Goal: Task Accomplishment & Management: Complete application form

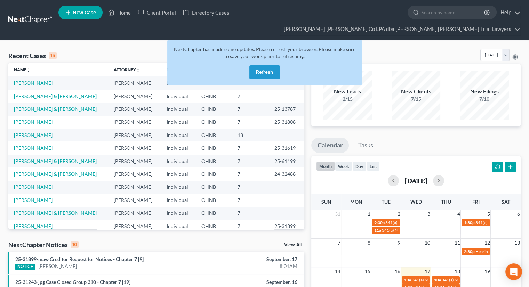
click at [263, 65] on button "Refresh" at bounding box center [264, 72] width 31 height 14
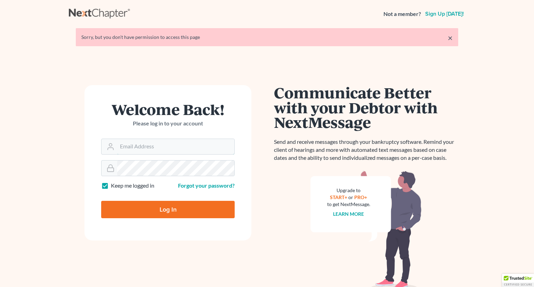
type input "[EMAIL_ADDRESS][DOMAIN_NAME]"
click at [191, 205] on input "Log In" at bounding box center [168, 209] width 134 height 17
type input "Thinking..."
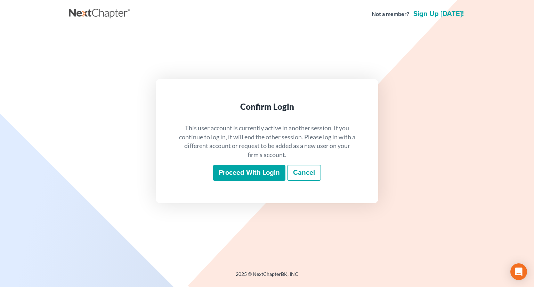
click at [264, 179] on input "Proceed with login" at bounding box center [249, 173] width 72 height 16
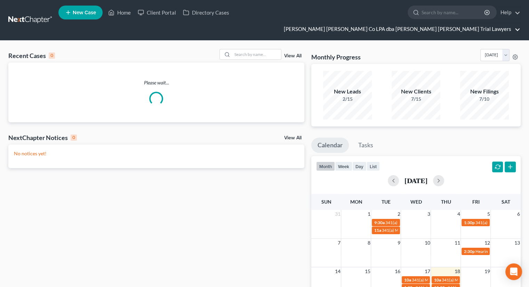
click at [462, 23] on link "[PERSON_NAME] [PERSON_NAME] Co LPA dba [PERSON_NAME] [PERSON_NAME] Trial Lawyers" at bounding box center [400, 29] width 240 height 13
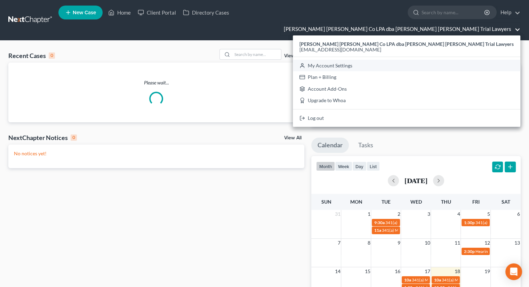
click at [405, 60] on link "My Account Settings" at bounding box center [407, 66] width 228 height 12
select select "24"
select select "36"
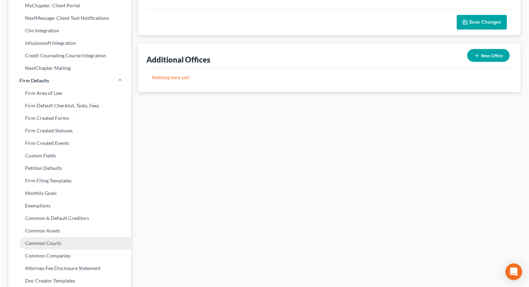
scroll to position [240, 0]
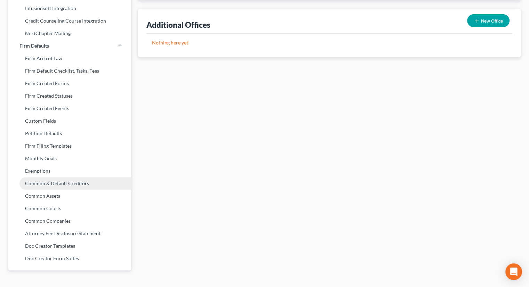
click at [46, 177] on link "Common & Default Creditors" at bounding box center [69, 183] width 123 height 13
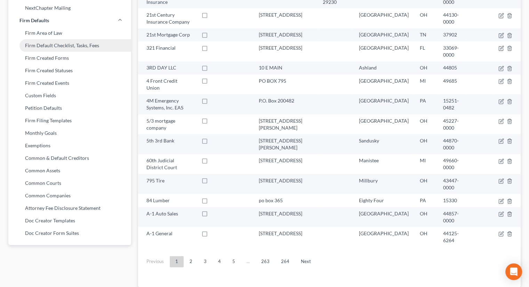
scroll to position [274, 0]
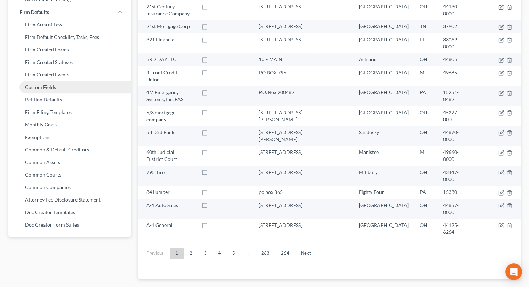
click at [57, 81] on link "Custom Fields" at bounding box center [69, 87] width 123 height 13
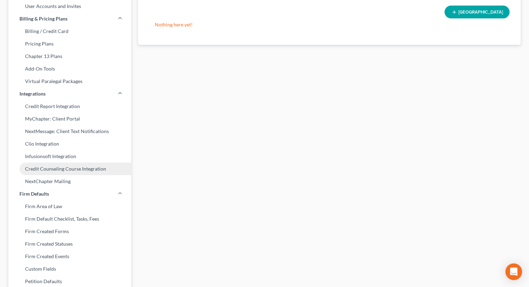
scroll to position [104, 0]
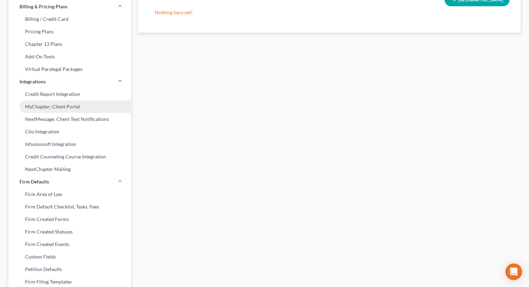
click at [71, 101] on link "MyChapter: Client Portal" at bounding box center [69, 107] width 123 height 13
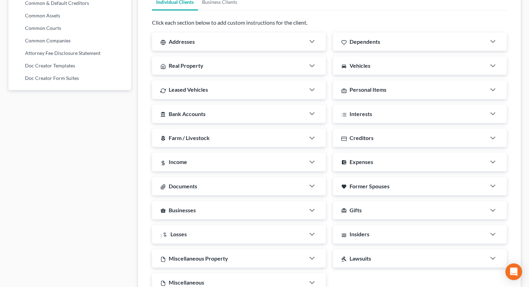
scroll to position [450, 0]
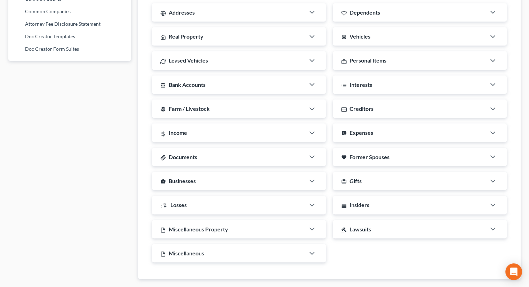
click at [361, 202] on span "Insiders" at bounding box center [360, 205] width 20 height 7
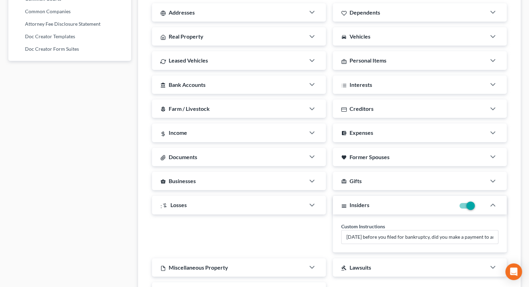
click at [361, 202] on span "Insiders" at bounding box center [360, 205] width 20 height 7
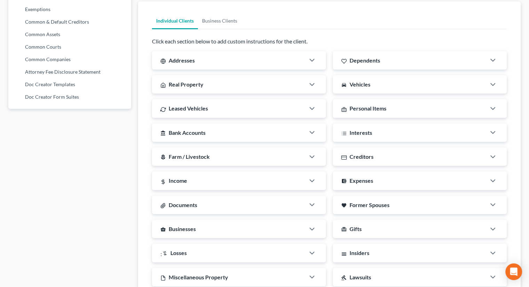
scroll to position [381, 0]
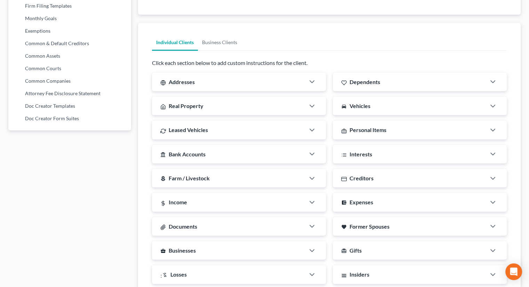
click at [360, 175] on span "Creditors" at bounding box center [362, 178] width 24 height 7
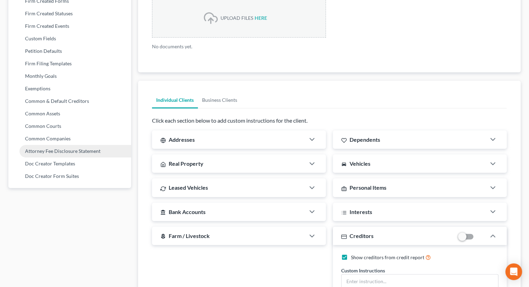
scroll to position [311, 0]
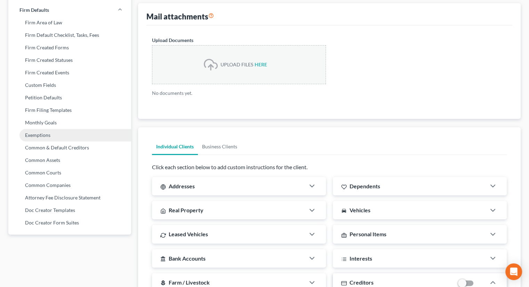
click at [56, 129] on link "Exemptions" at bounding box center [69, 135] width 123 height 13
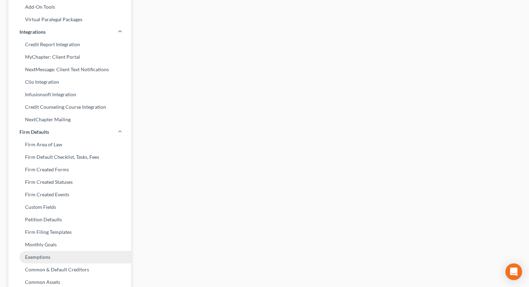
select select "0"
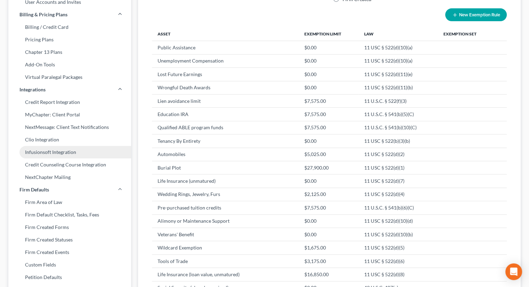
scroll to position [139, 0]
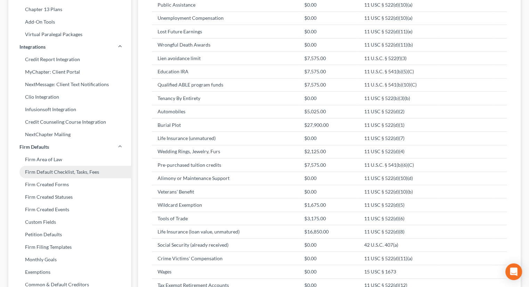
click at [43, 166] on link "Firm Default Checklist, Tasks, Fees" at bounding box center [69, 172] width 123 height 13
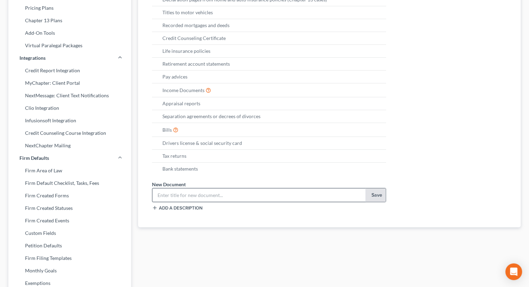
scroll to position [139, 0]
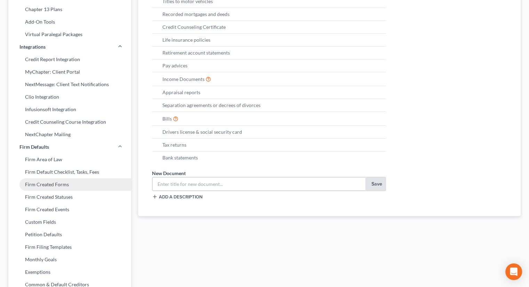
click at [67, 179] on link "Firm Created Forms" at bounding box center [69, 185] width 123 height 13
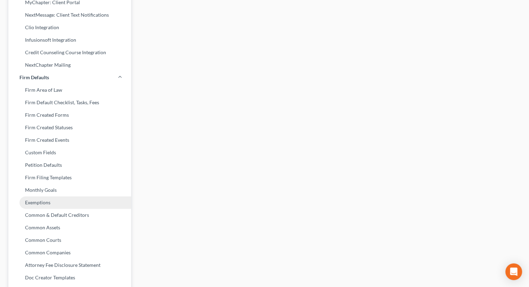
click at [53, 197] on link "Exemptions" at bounding box center [69, 203] width 123 height 13
select select "0"
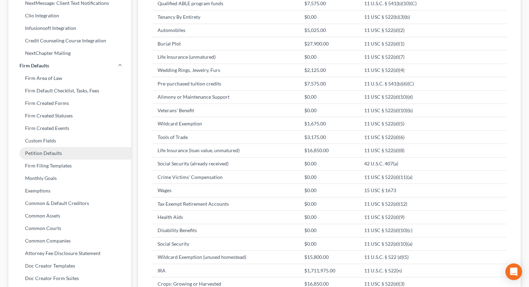
scroll to position [244, 0]
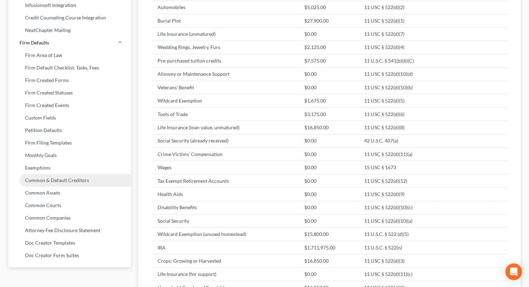
click at [43, 174] on link "Common & Default Creditors" at bounding box center [69, 180] width 123 height 13
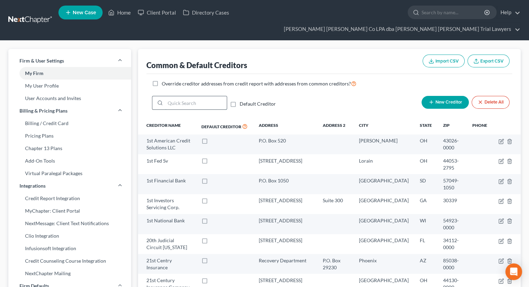
click at [188, 96] on input "search" at bounding box center [196, 102] width 62 height 13
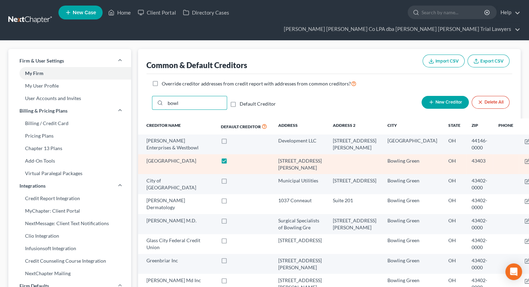
type input "bowl"
click at [231, 163] on label at bounding box center [231, 163] width 0 height 0
click at [233, 158] on input "checkbox" at bounding box center [235, 160] width 5 height 5
checkbox input "false"
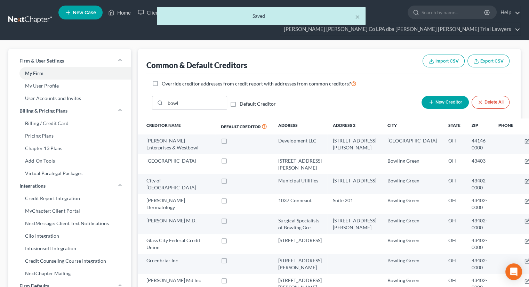
click at [126, 14] on div "× Saved" at bounding box center [261, 18] width 529 height 22
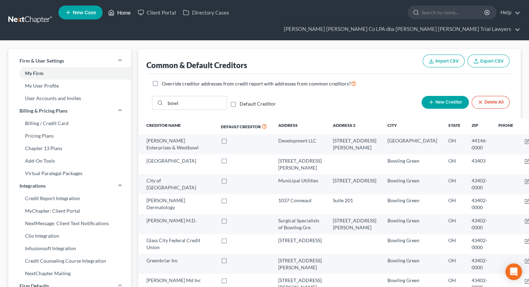
click at [120, 16] on link "Home" at bounding box center [120, 12] width 30 height 13
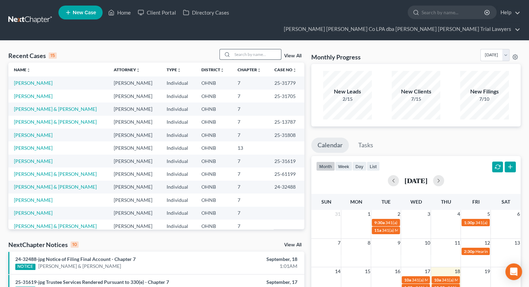
click at [258, 49] on input "search" at bounding box center [256, 54] width 49 height 10
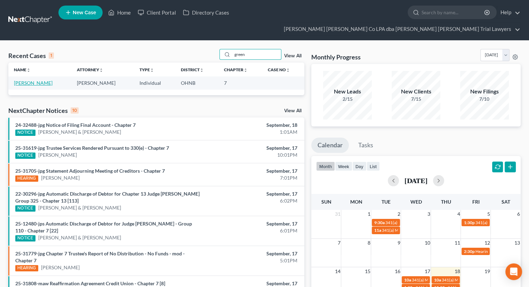
type input "green"
click at [25, 80] on link "Greene, Deyhana" at bounding box center [33, 83] width 39 height 6
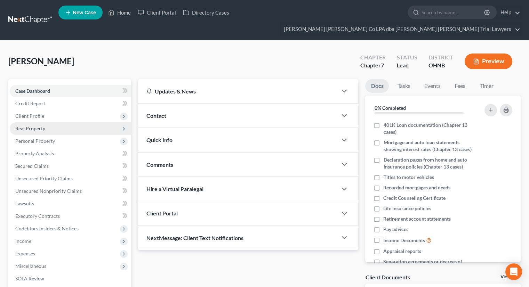
click at [49, 122] on span "Real Property" at bounding box center [70, 128] width 121 height 13
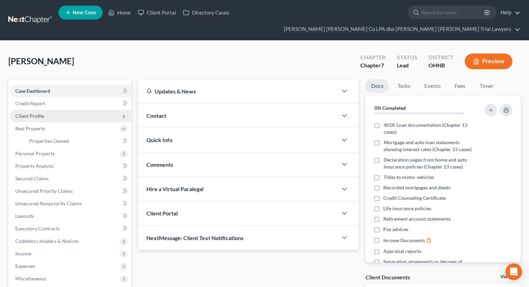
click at [44, 110] on span "Client Profile" at bounding box center [70, 116] width 121 height 13
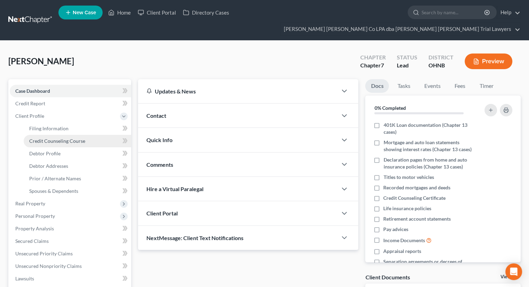
click at [52, 138] on span "Credit Counseling Course" at bounding box center [57, 141] width 56 height 6
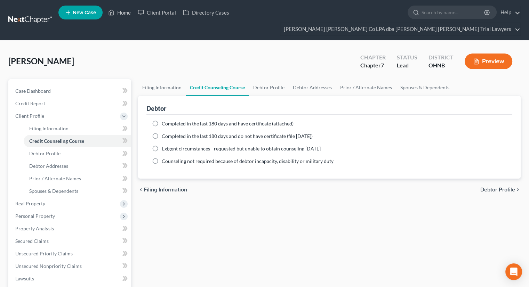
click at [162, 133] on label "Completed in the last 180 days and do not have certificate (file within 14 days)" at bounding box center [237, 136] width 151 height 7
click at [165, 133] on input "Completed in the last 180 days and do not have certificate (file within 14 days)" at bounding box center [167, 135] width 5 height 5
radio input "true"
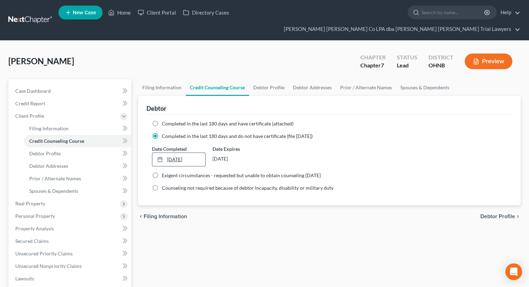
click at [176, 153] on link "9/18/2025" at bounding box center [178, 159] width 53 height 13
click at [185, 213] on div "chevron_left Filing Information Debtor Profile chevron_right" at bounding box center [329, 217] width 383 height 22
click at [58, 151] on span "Debtor Profile" at bounding box center [44, 154] width 31 height 6
select select "0"
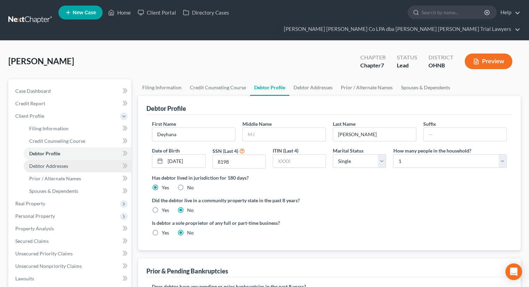
click at [60, 160] on link "Debtor Addresses" at bounding box center [78, 166] width 108 height 13
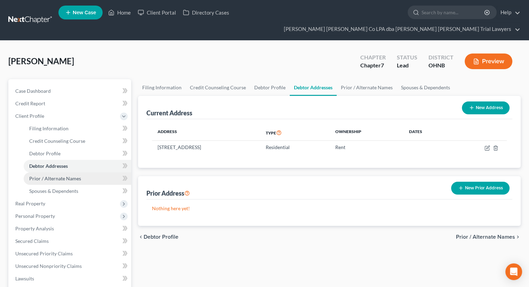
click at [63, 176] on span "Prior / Alternate Names" at bounding box center [55, 179] width 52 height 6
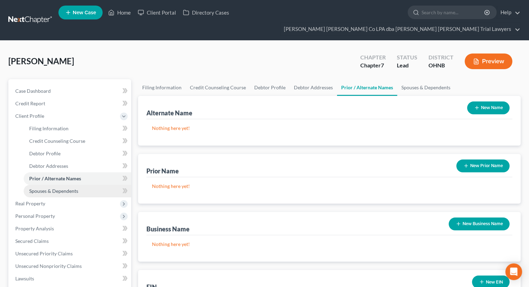
click at [65, 188] on span "Spouses & Dependents" at bounding box center [53, 191] width 49 height 6
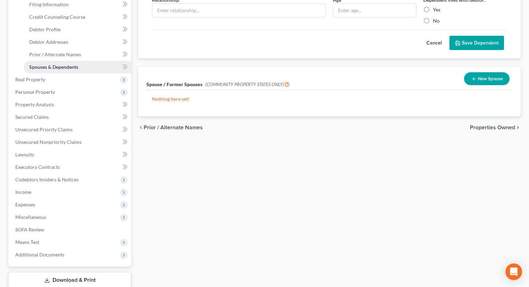
scroll to position [139, 0]
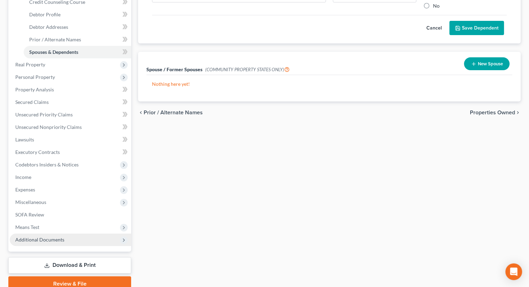
click at [47, 234] on span "Additional Documents" at bounding box center [70, 240] width 121 height 13
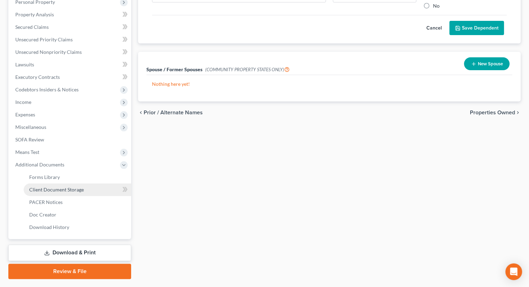
click at [51, 184] on link "Client Document Storage" at bounding box center [78, 190] width 108 height 13
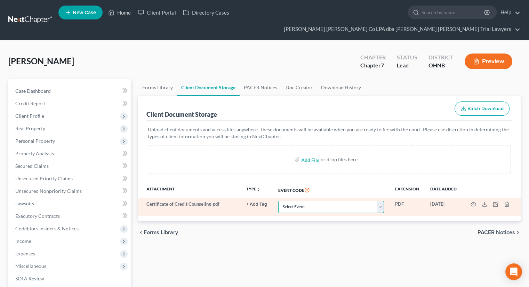
click at [304, 201] on select "Select Event 20 Largest Unsecured Creditors Amended List of Creditors (Fee) Ame…" at bounding box center [331, 207] width 106 height 12
select select "5"
click at [278, 201] on select "Select Event 20 Largest Unsecured Creditors Amended List of Creditors (Fee) Ame…" at bounding box center [331, 207] width 106 height 12
click at [474, 202] on icon "button" at bounding box center [474, 205] width 6 height 6
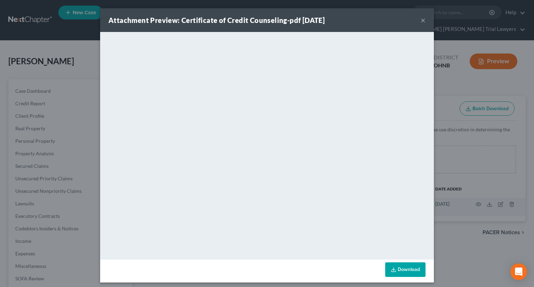
click at [421, 22] on button "×" at bounding box center [423, 20] width 5 height 8
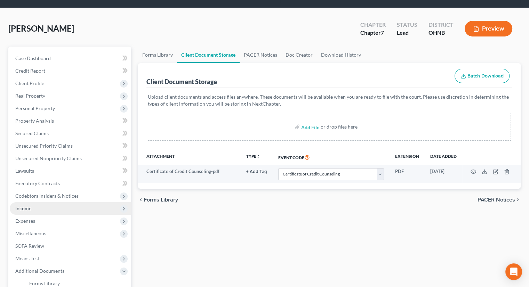
scroll to position [70, 0]
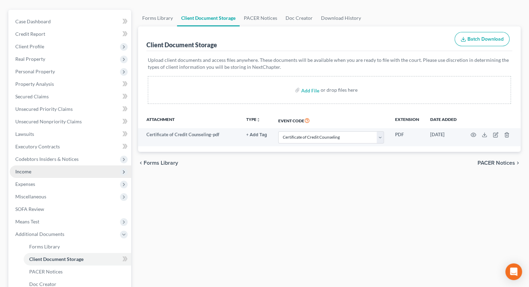
click at [29, 166] on span "Income" at bounding box center [70, 172] width 121 height 13
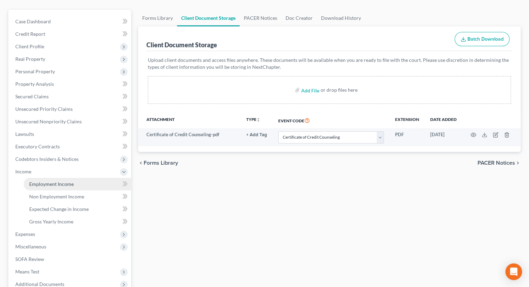
click at [32, 178] on link "Employment Income" at bounding box center [78, 184] width 108 height 13
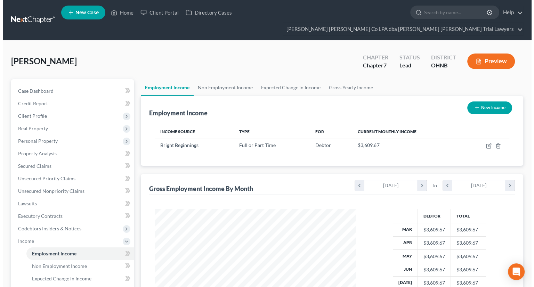
scroll to position [124, 215]
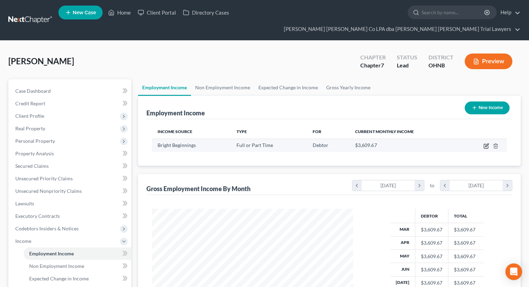
click at [484, 143] on icon "button" at bounding box center [487, 146] width 6 height 6
select select "0"
select select "36"
select select "2"
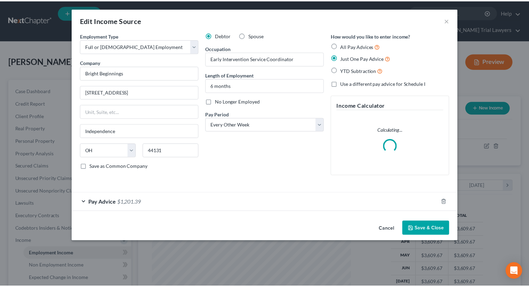
scroll to position [124, 217]
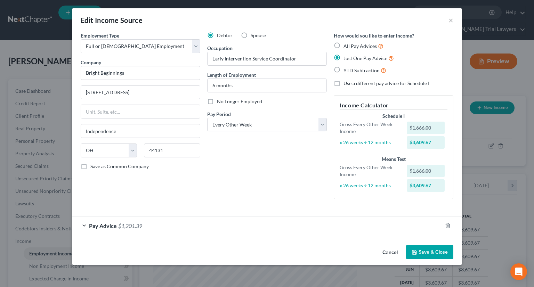
click at [433, 250] on button "Save & Close" at bounding box center [429, 252] width 47 height 15
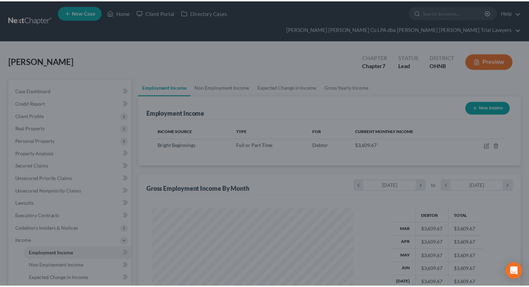
scroll to position [347840, 347749]
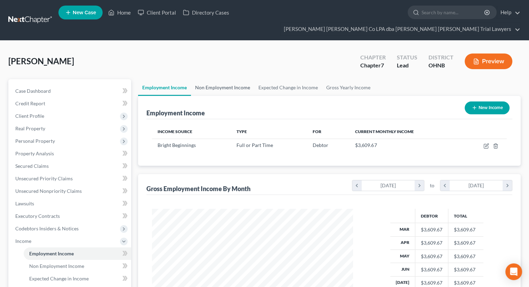
click at [225, 79] on link "Non Employment Income" at bounding box center [222, 87] width 63 height 17
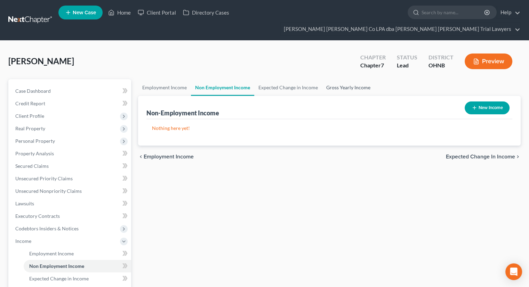
click at [348, 79] on link "Gross Yearly Income" at bounding box center [348, 87] width 53 height 17
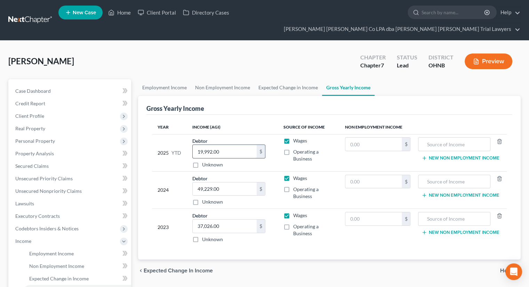
click at [233, 145] on input "19,992.00" at bounding box center [225, 151] width 64 height 13
click at [235, 145] on input "19,992.00" at bounding box center [225, 151] width 64 height 13
click at [234, 145] on input "19,992.00" at bounding box center [225, 151] width 64 height 13
click at [231, 145] on input "19,992.00" at bounding box center [225, 151] width 64 height 13
click at [230, 145] on input "19,992.00" at bounding box center [225, 151] width 64 height 13
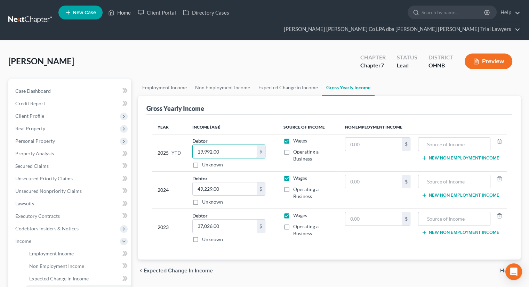
drag, startPoint x: 223, startPoint y: 138, endPoint x: 188, endPoint y: 138, distance: 34.8
click at [188, 138] on td "Debtor 19,992.00 $ Unknown Balance Undetermined 19,992.00 $ Unknown" at bounding box center [232, 152] width 91 height 37
type input "28,747"
click at [237, 120] on th "Income (AGI)" at bounding box center [232, 127] width 91 height 14
click at [57, 160] on link "Secured Claims" at bounding box center [70, 166] width 121 height 13
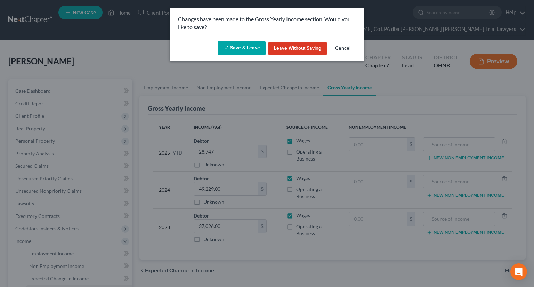
click at [225, 46] on icon "button" at bounding box center [226, 48] width 4 height 4
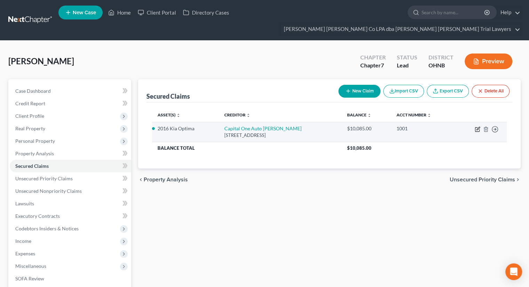
click at [475, 128] on icon "button" at bounding box center [477, 130] width 4 height 4
select select "45"
select select "5"
select select "2"
select select "0"
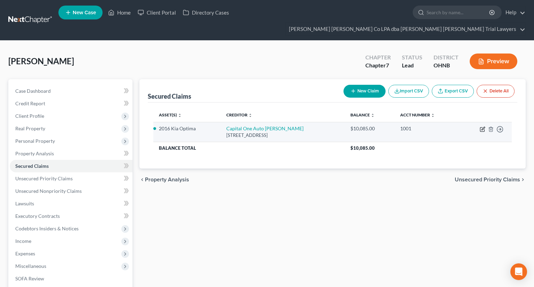
select select "0"
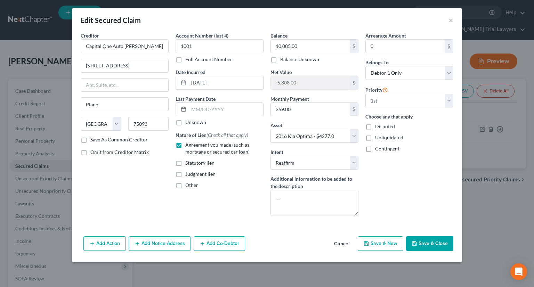
click at [443, 243] on button "Save & Close" at bounding box center [429, 244] width 47 height 15
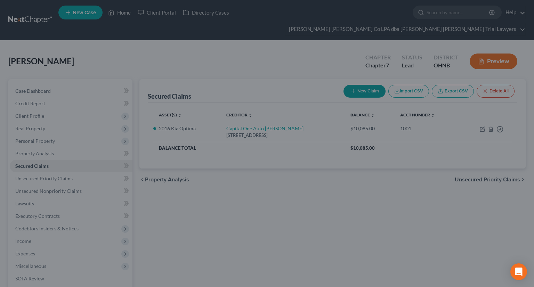
select select "5"
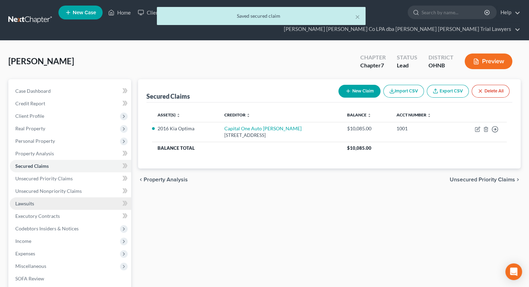
click at [55, 198] on link "Lawsuits" at bounding box center [70, 204] width 121 height 13
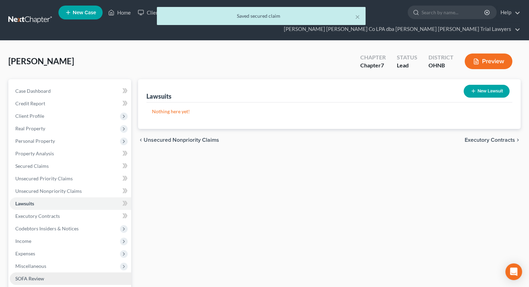
scroll to position [70, 0]
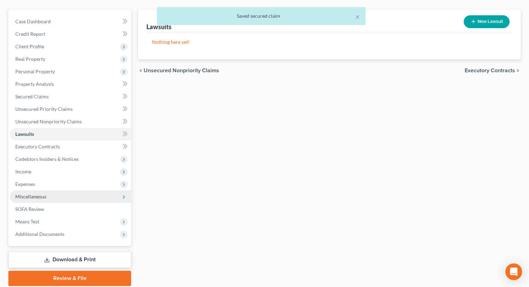
click at [50, 191] on span "Miscellaneous" at bounding box center [70, 197] width 121 height 13
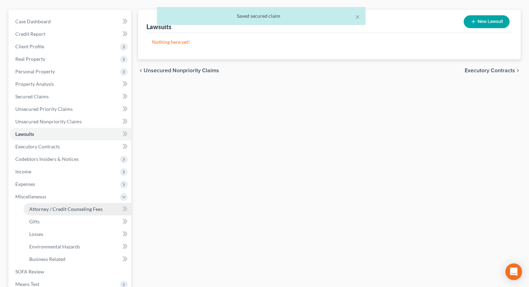
click at [53, 206] on span "Attorney / Credit Counseling Fees" at bounding box center [65, 209] width 73 height 6
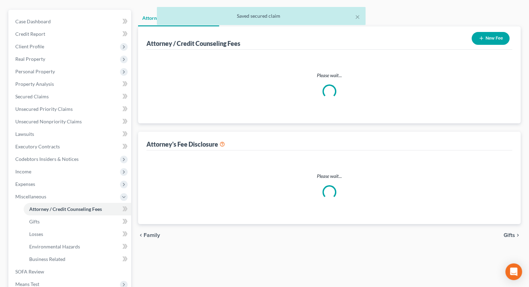
scroll to position [9, 0]
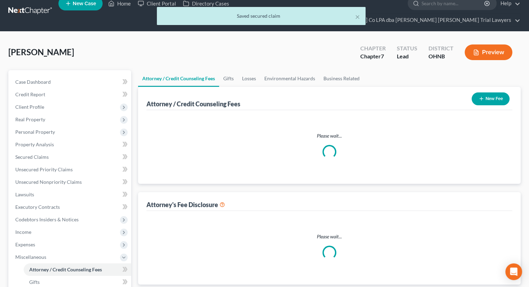
select select "0"
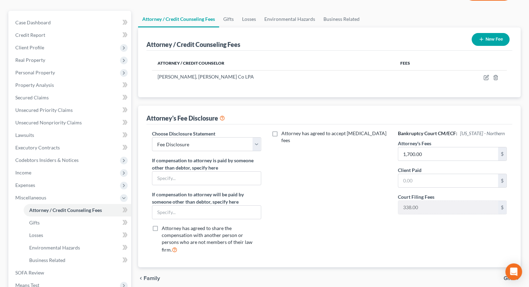
scroll to position [70, 0]
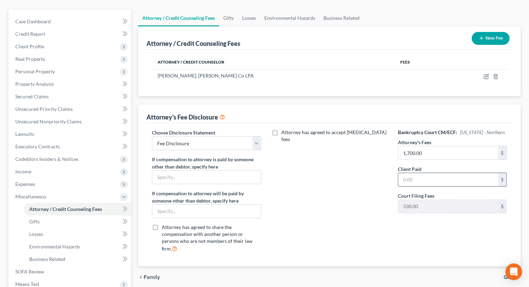
click at [413, 173] on input "text" at bounding box center [448, 179] width 100 height 13
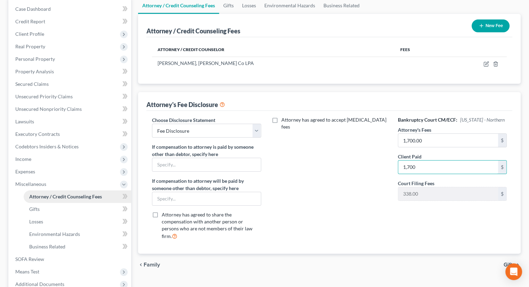
scroll to position [104, 0]
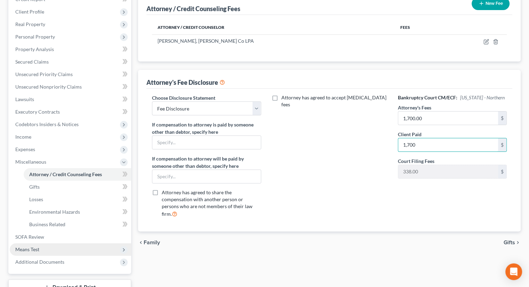
type input "1,700"
click at [40, 244] on span "Means Test" at bounding box center [70, 250] width 121 height 13
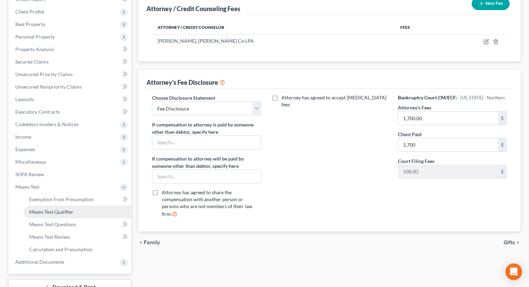
click at [46, 206] on link "Means Test Qualifier" at bounding box center [78, 212] width 108 height 13
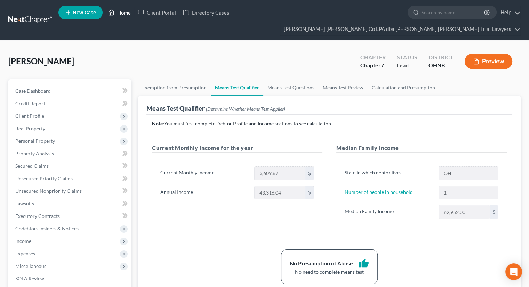
click at [124, 10] on link "Home" at bounding box center [120, 12] width 30 height 13
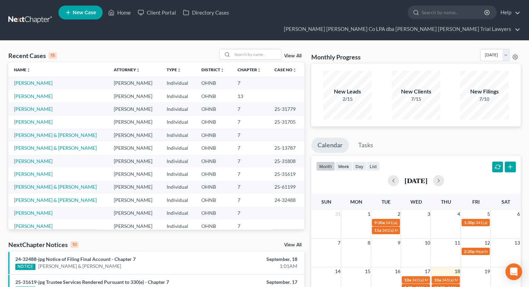
click at [41, 77] on td "Greene, Deyhana" at bounding box center [58, 83] width 100 height 13
click at [41, 80] on link "Greene, Deyhana" at bounding box center [33, 83] width 39 height 6
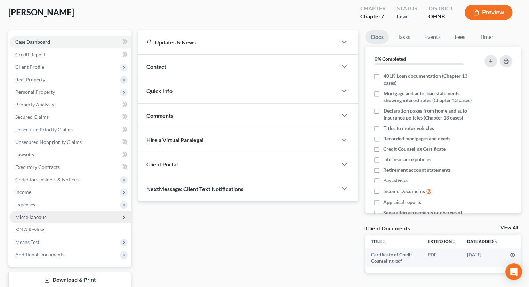
scroll to position [82, 0]
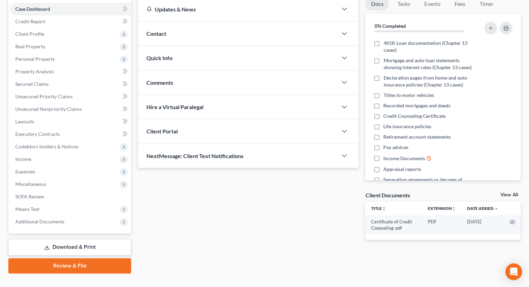
click at [65, 224] on div "Case Dashboard Payments Invoices Payments Payments Credit Report Client Profile" at bounding box center [70, 135] width 130 height 277
click at [65, 239] on link "Download & Print" at bounding box center [69, 247] width 123 height 16
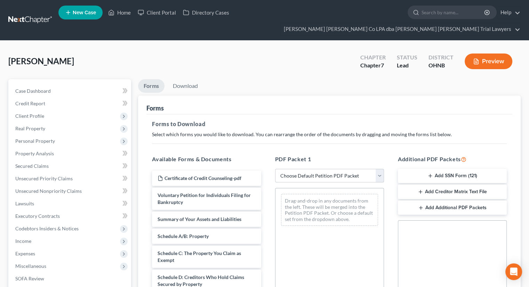
click at [303, 169] on select "Choose Default Petition PDF Packet Complete Bankruptcy Petition (all forms and …" at bounding box center [329, 176] width 109 height 14
select select "3"
click at [275, 169] on select "Choose Default Petition PDF Packet Complete Bankruptcy Petition (all forms and …" at bounding box center [329, 176] width 109 height 14
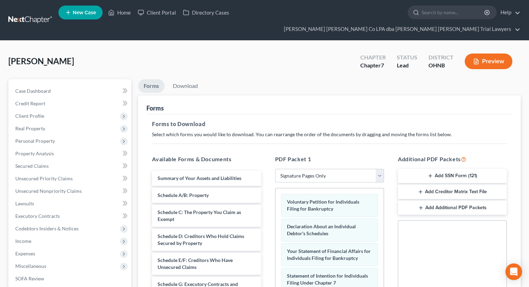
click at [406, 185] on button "Add Creditor Matrix Text File" at bounding box center [452, 192] width 109 height 15
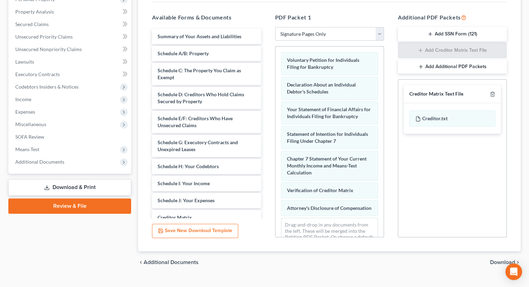
click at [500, 260] on span "Download" at bounding box center [502, 263] width 25 height 6
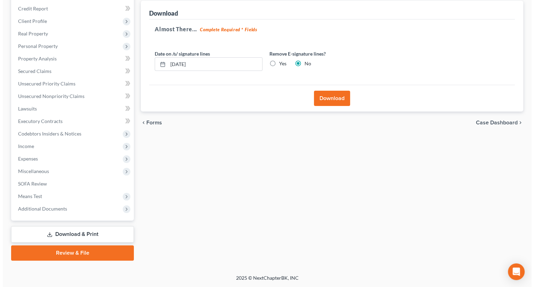
scroll to position [82, 0]
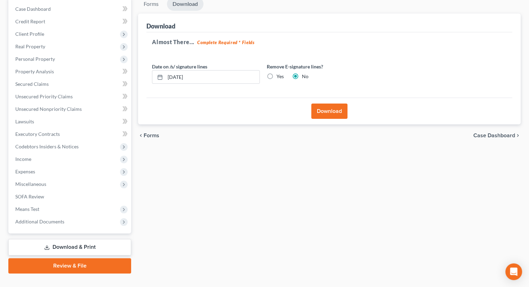
drag, startPoint x: 326, startPoint y: 103, endPoint x: 274, endPoint y: 136, distance: 61.6
click at [326, 104] on button "Download" at bounding box center [329, 111] width 36 height 15
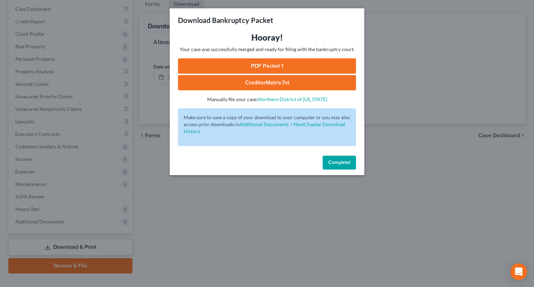
click at [244, 69] on link "PDF Packet 1" at bounding box center [267, 65] width 178 height 15
click at [315, 79] on link "CreditorMatrix.txt" at bounding box center [267, 82] width 178 height 15
click at [331, 162] on span "Complete!" at bounding box center [339, 163] width 22 height 6
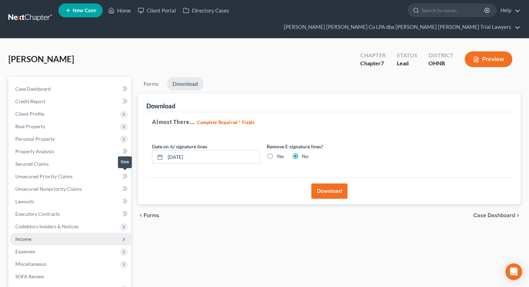
scroll to position [0, 0]
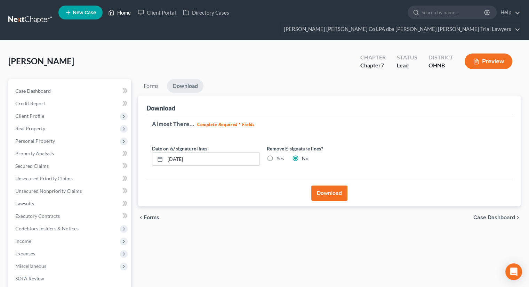
click at [126, 15] on link "Home" at bounding box center [120, 12] width 30 height 13
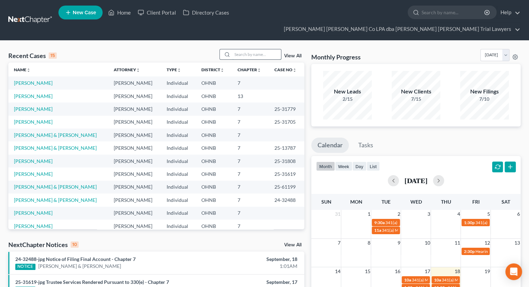
click at [259, 49] on input "search" at bounding box center [256, 54] width 49 height 10
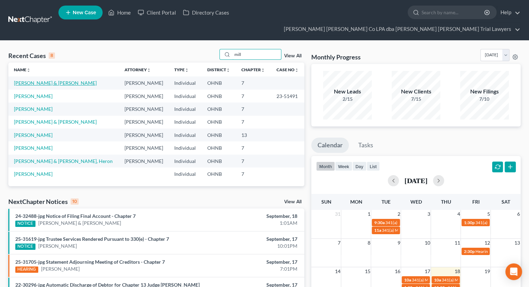
type input "mill"
click at [43, 80] on link "[PERSON_NAME] & [PERSON_NAME]" at bounding box center [55, 83] width 83 height 6
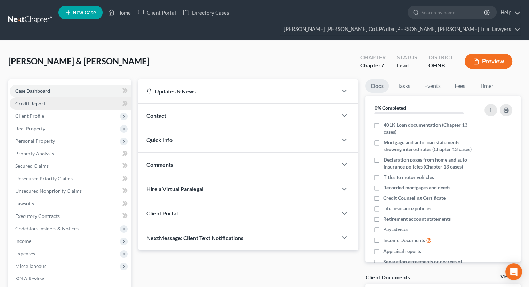
click at [48, 97] on link "Credit Report" at bounding box center [70, 103] width 121 height 13
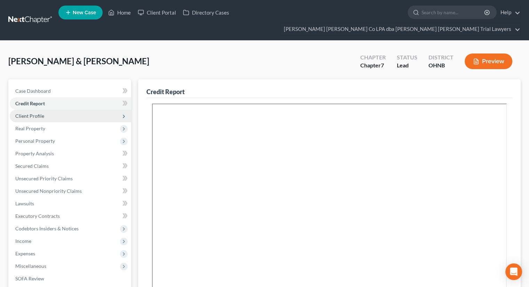
click at [47, 110] on span "Client Profile" at bounding box center [70, 116] width 121 height 13
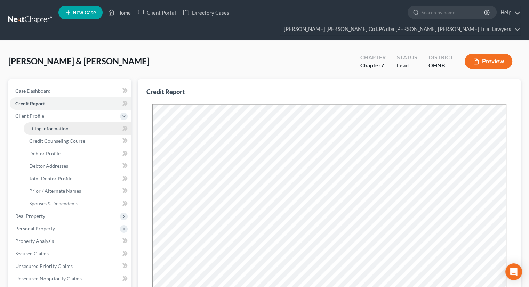
click at [43, 126] on span "Filing Information" at bounding box center [48, 129] width 39 height 6
select select "1"
select select "0"
select select "61"
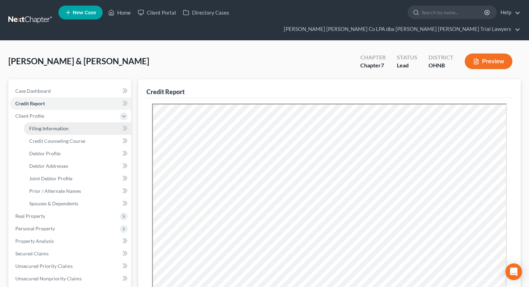
select select "36"
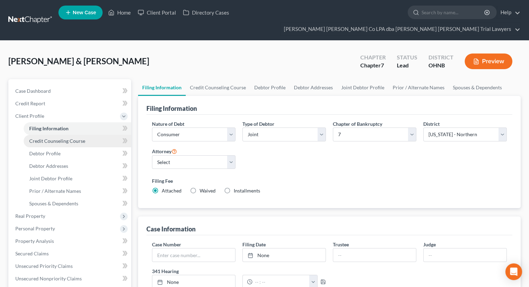
click at [44, 135] on link "Credit Counseling Course" at bounding box center [78, 141] width 108 height 13
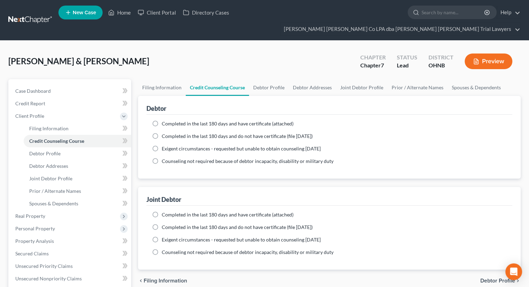
click at [162, 133] on label "Completed in the last 180 days and do not have certificate (file within 14 days)" at bounding box center [237, 136] width 151 height 7
click at [165, 133] on input "Completed in the last 180 days and do not have certificate (file within 14 days)" at bounding box center [167, 135] width 5 height 5
radio input "true"
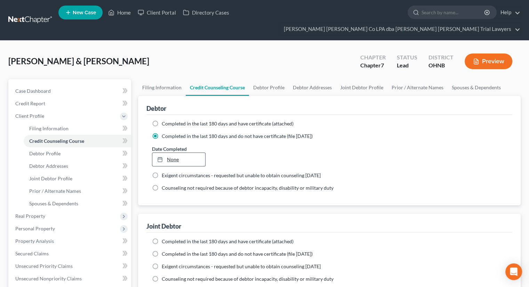
type input "9/18/2025"
click at [159, 157] on div at bounding box center [162, 160] width 10 height 6
click at [162, 251] on label "Completed in the last 180 days and do not have certificate (file within 14 days)" at bounding box center [237, 254] width 151 height 7
click at [165, 251] on input "Completed in the last 180 days and do not have certificate (file within 14 days)" at bounding box center [167, 253] width 5 height 5
radio input "true"
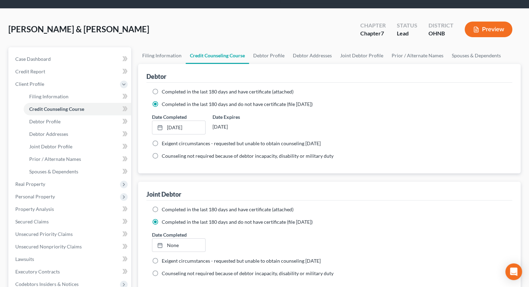
scroll to position [70, 0]
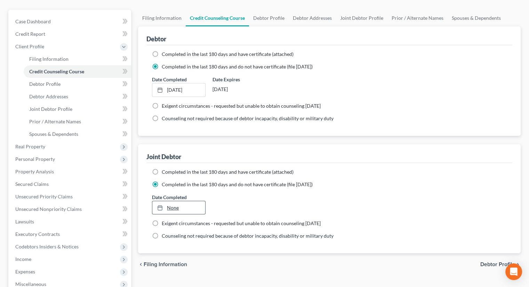
type input "9/18/2025"
click at [171, 201] on link "None" at bounding box center [178, 207] width 53 height 13
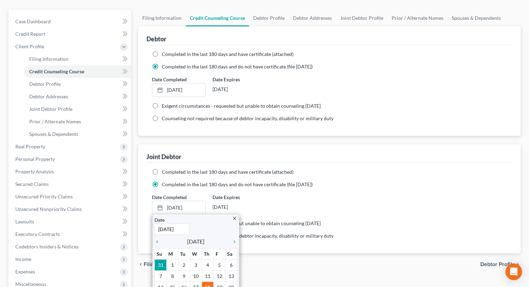
click at [267, 221] on span "Exigent circumstances - requested but unable to obtain counseling within 7 days" at bounding box center [241, 224] width 159 height 6
click at [169, 220] on input "Exigent circumstances - requested but unable to obtain counseling within 7 days" at bounding box center [167, 222] width 5 height 5
radio input "true"
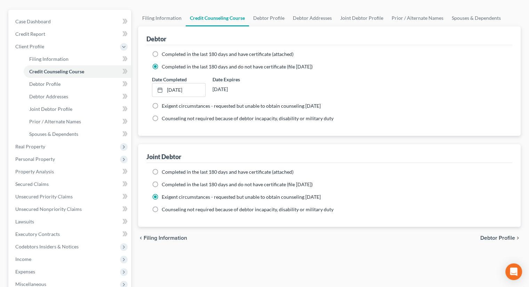
click at [162, 181] on label "Completed in the last 180 days and do not have certificate (file within 14 days)" at bounding box center [237, 184] width 151 height 7
click at [165, 181] on input "Completed in the last 180 days and do not have certificate (file within 14 days)" at bounding box center [167, 183] width 5 height 5
radio input "true"
radio input "false"
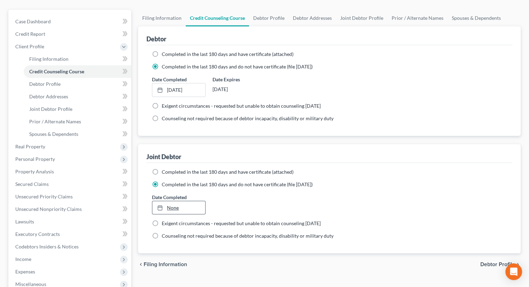
type input "9/18/2025"
click at [182, 201] on link "None" at bounding box center [178, 207] width 53 height 13
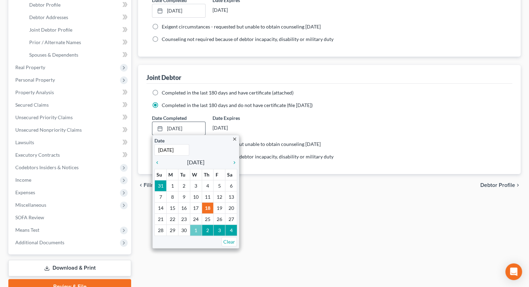
scroll to position [170, 0]
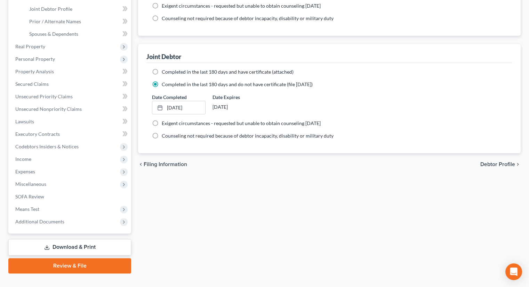
click at [216, 182] on div "Filing Information Credit Counseling Course Debtor Profile Debtor Addresses Joi…" at bounding box center [330, 92] width 390 height 364
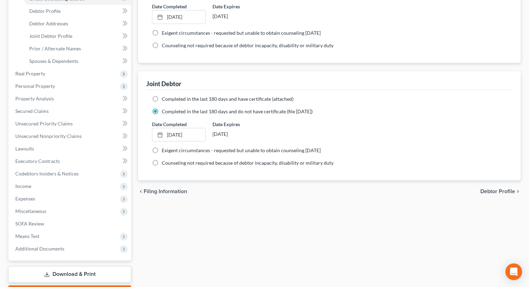
scroll to position [65, 0]
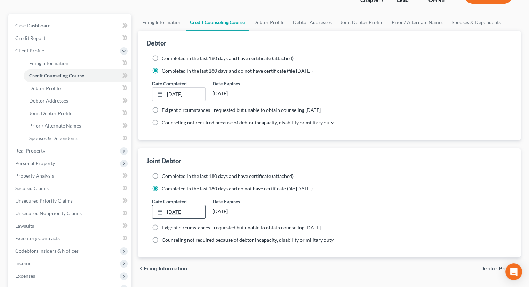
click at [172, 206] on link "9/18/2025" at bounding box center [178, 212] width 53 height 13
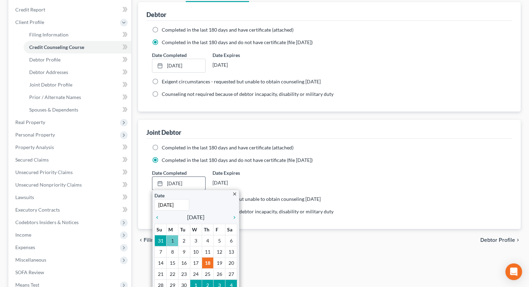
scroll to position [135, 0]
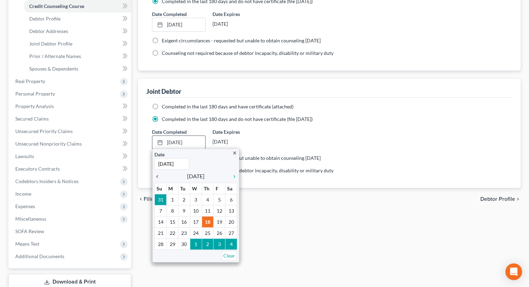
click at [156, 174] on icon "chevron_left" at bounding box center [158, 177] width 9 height 6
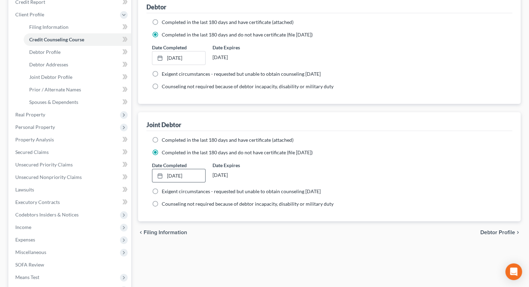
scroll to position [65, 0]
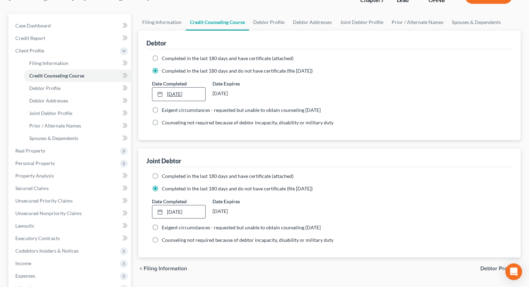
click at [181, 88] on link "9/18/2025" at bounding box center [178, 94] width 53 height 13
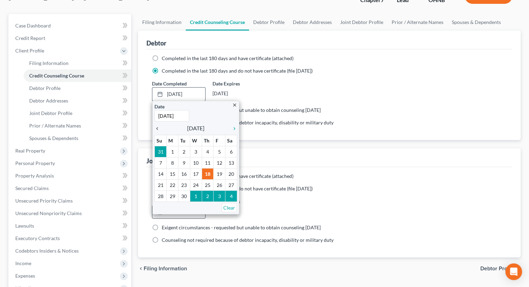
click at [158, 126] on icon "chevron_left" at bounding box center [158, 129] width 9 height 6
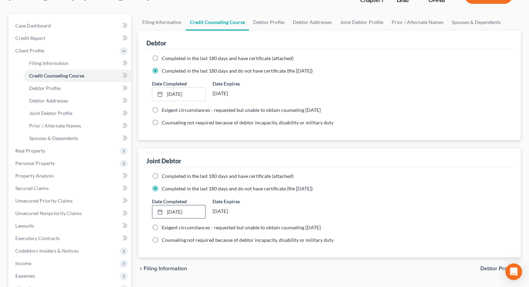
click at [267, 153] on div "Joint Debtor" at bounding box center [329, 158] width 366 height 19
click at [72, 145] on span "Real Property" at bounding box center [70, 151] width 121 height 13
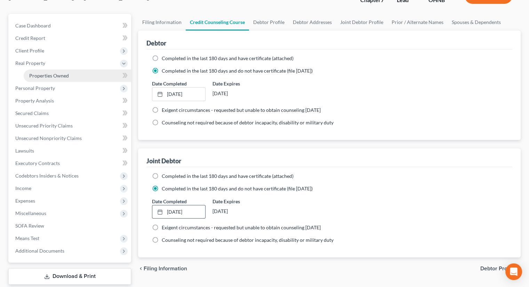
click at [59, 70] on link "Properties Owned" at bounding box center [78, 76] width 108 height 13
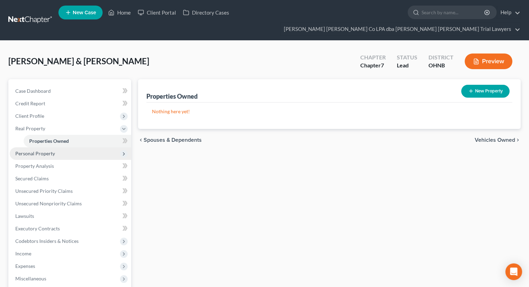
click at [63, 148] on span "Personal Property" at bounding box center [70, 154] width 121 height 13
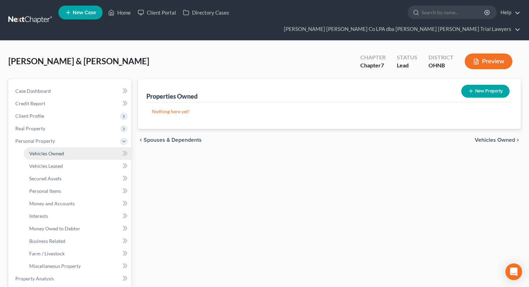
click at [63, 151] on span "Vehicles Owned" at bounding box center [46, 154] width 35 height 6
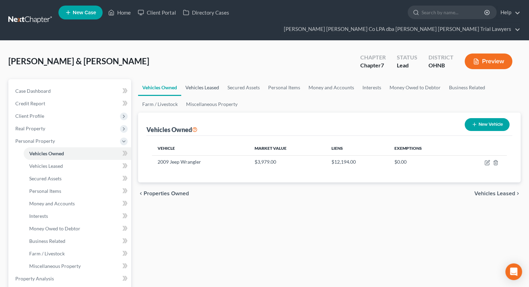
click at [196, 79] on link "Vehicles Leased" at bounding box center [202, 87] width 42 height 17
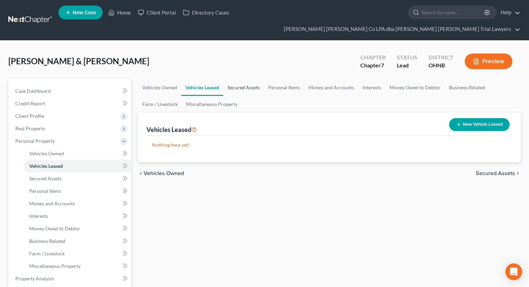
click at [247, 79] on link "Secured Assets" at bounding box center [243, 87] width 41 height 17
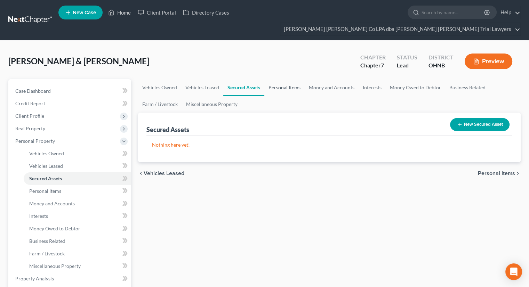
click at [280, 79] on link "Personal Items" at bounding box center [284, 87] width 40 height 17
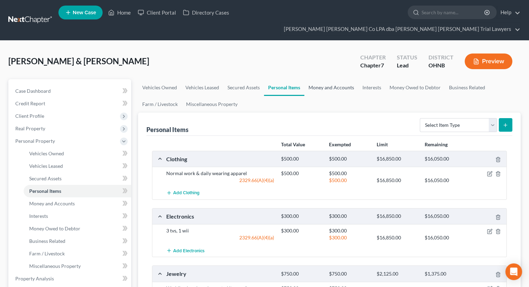
click at [319, 79] on link "Money and Accounts" at bounding box center [331, 87] width 54 height 17
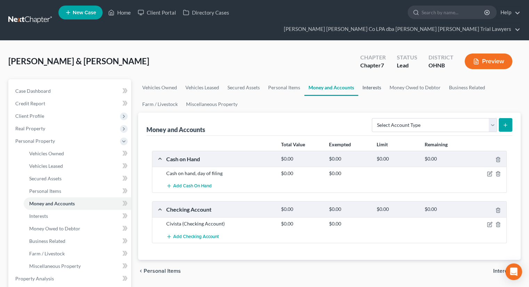
click at [372, 79] on link "Interests" at bounding box center [371, 87] width 27 height 17
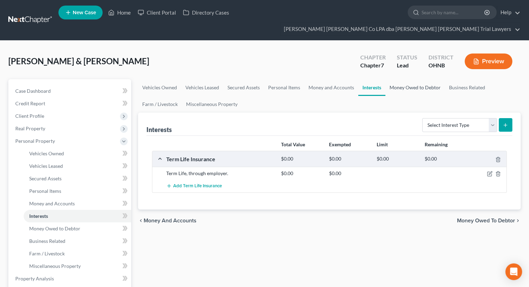
click at [407, 79] on link "Money Owed to Debtor" at bounding box center [416, 87] width 60 height 17
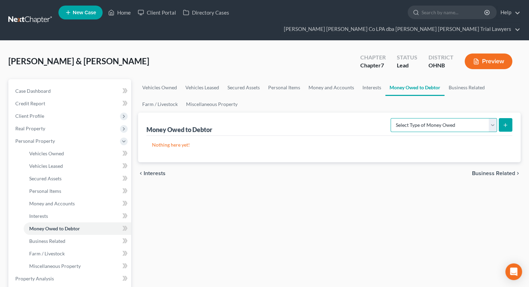
click at [420, 118] on select "Select Type of Money Owed Accounts Receivable Alimony Child Support Claims Agai…" at bounding box center [444, 125] width 106 height 14
select select "expected_tax_refund"
click at [392, 118] on select "Select Type of Money Owed Accounts Receivable Alimony Child Support Claims Agai…" at bounding box center [444, 125] width 106 height 14
click at [512, 118] on button "submit" at bounding box center [506, 125] width 14 height 14
select select "0"
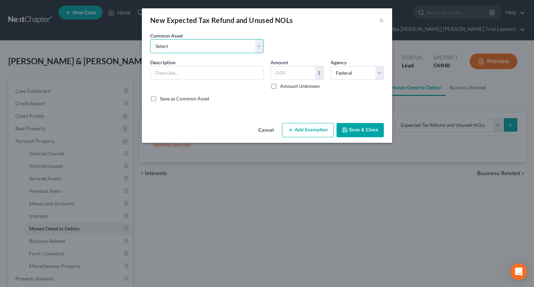
click at [192, 47] on select "Select Anticipated tax refunds; Federal & State Anticipated tax refunds; Federa…" at bounding box center [206, 46] width 113 height 14
select select "1"
click at [150, 39] on select "Select Anticipated tax refunds; Federal & State Anticipated tax refunds; Federa…" at bounding box center [206, 46] width 113 height 14
type input "Anticipated tax refunds; Federal & State"
type input "0.00"
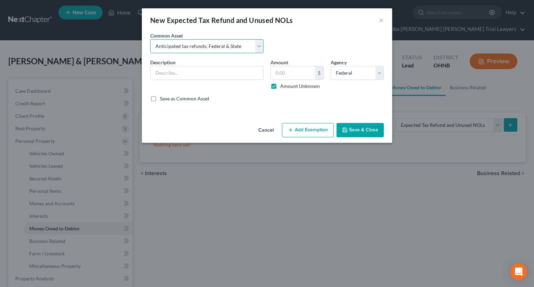
checkbox input "true"
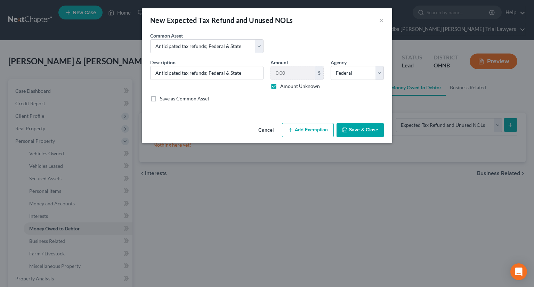
drag, startPoint x: 304, startPoint y: 130, endPoint x: 298, endPoint y: 133, distance: 6.7
click at [303, 130] on button "Add Exemption" at bounding box center [308, 130] width 52 height 15
select select "2"
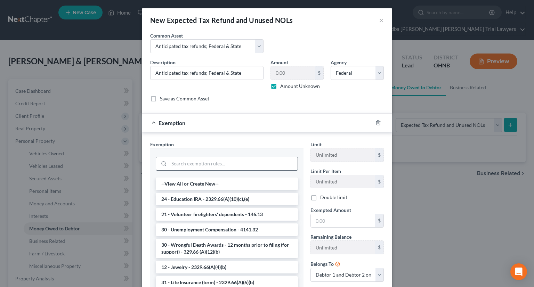
click at [201, 161] on input "search" at bounding box center [233, 163] width 129 height 13
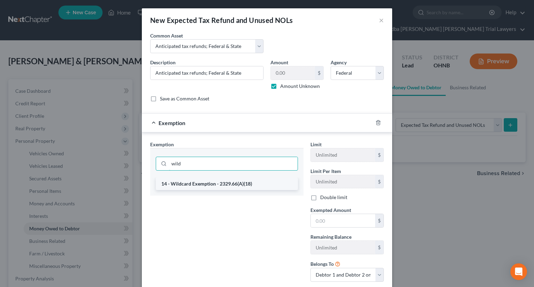
type input "wild"
click at [199, 182] on li "14 - Wildcard Exemption - 2329.66(A)(18)" at bounding box center [227, 184] width 142 height 13
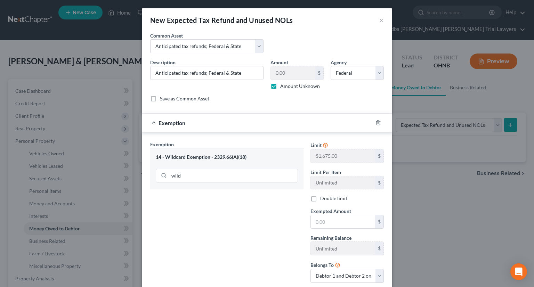
click at [320, 199] on label "Double limit" at bounding box center [333, 198] width 27 height 7
click at [323, 199] on input "Double limit" at bounding box center [325, 197] width 5 height 5
checkbox input "true"
click at [322, 221] on input "text" at bounding box center [343, 221] width 64 height 13
type input "1,675"
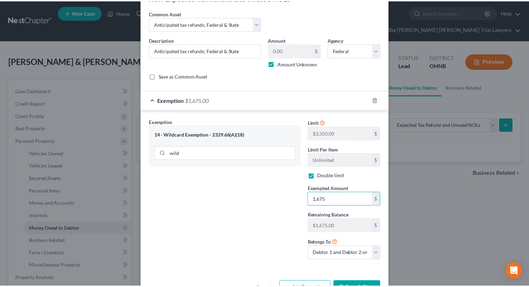
scroll to position [35, 0]
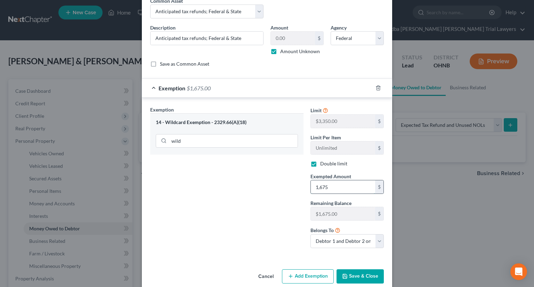
drag, startPoint x: 337, startPoint y: 188, endPoint x: 308, endPoint y: 189, distance: 28.5
click at [311, 189] on input "1,675" at bounding box center [343, 187] width 64 height 13
type input "3,350"
drag, startPoint x: 355, startPoint y: 272, endPoint x: 350, endPoint y: 267, distance: 7.9
click at [355, 272] on button "Save & Close" at bounding box center [360, 277] width 47 height 15
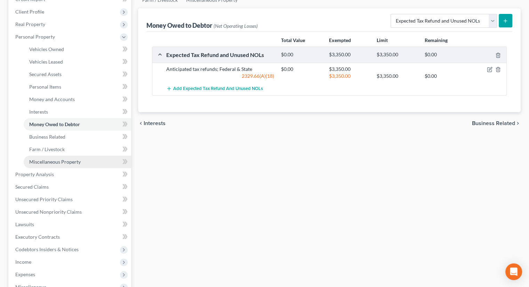
click at [67, 159] on span "Miscellaneous Property" at bounding box center [54, 162] width 51 height 6
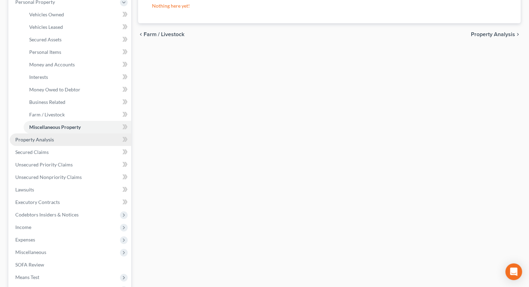
click at [55, 134] on link "Property Analysis" at bounding box center [70, 140] width 121 height 13
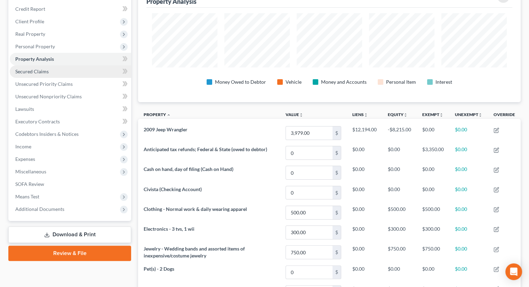
click at [40, 65] on link "Secured Claims" at bounding box center [70, 71] width 121 height 13
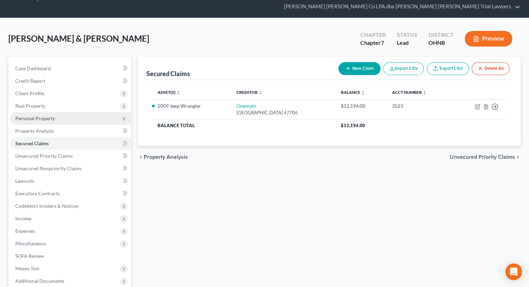
scroll to position [35, 0]
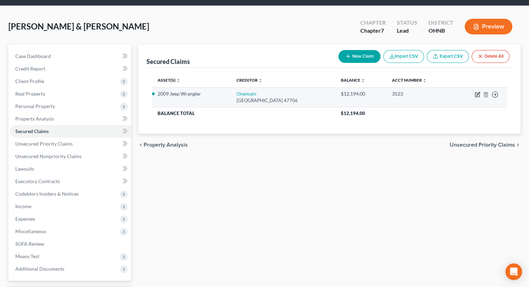
click at [477, 92] on icon "button" at bounding box center [478, 95] width 6 height 6
select select "15"
select select "3"
select select "2"
select select "1"
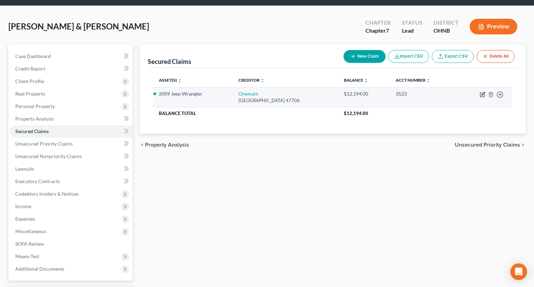
select select "0"
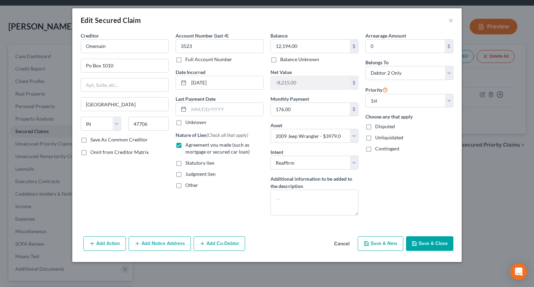
drag, startPoint x: 412, startPoint y: 246, endPoint x: 403, endPoint y: 247, distance: 9.1
click at [413, 246] on button "Save & Close" at bounding box center [429, 244] width 47 height 15
select select
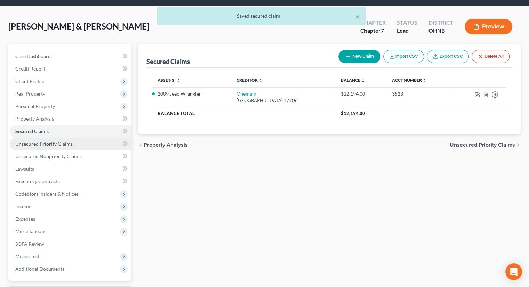
click at [37, 138] on link "Unsecured Priority Claims" at bounding box center [70, 144] width 121 height 13
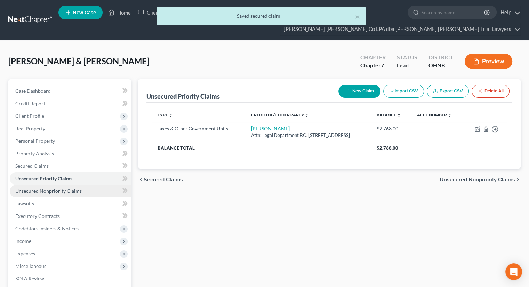
click at [52, 188] on span "Unsecured Nonpriority Claims" at bounding box center [48, 191] width 66 height 6
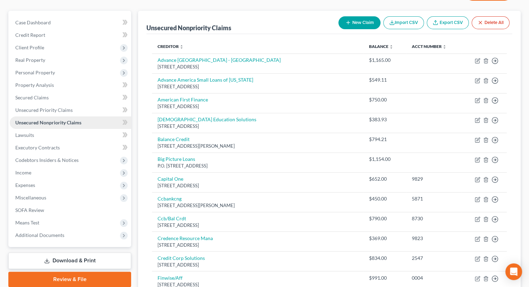
scroll to position [70, 0]
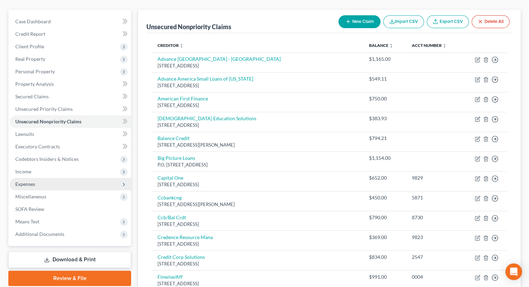
click at [41, 178] on span "Expenses" at bounding box center [70, 184] width 121 height 13
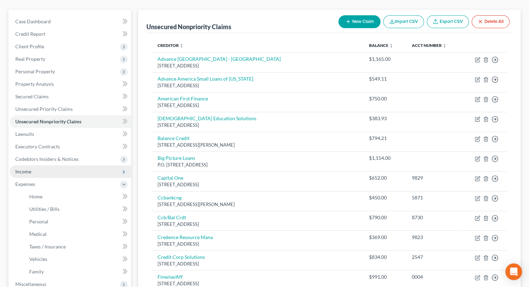
click at [40, 166] on span "Income" at bounding box center [70, 172] width 121 height 13
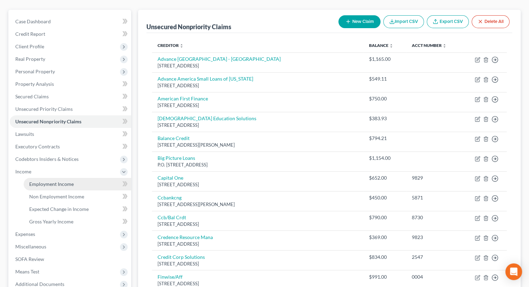
click at [42, 181] on span "Employment Income" at bounding box center [51, 184] width 45 height 6
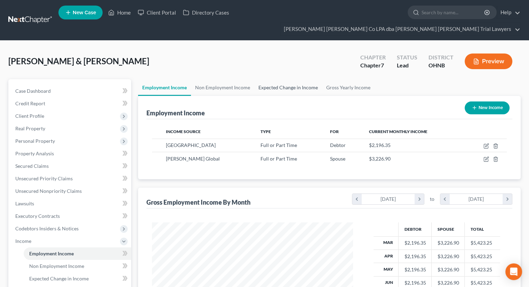
scroll to position [124, 215]
click at [233, 79] on link "Non Employment Income" at bounding box center [222, 87] width 63 height 17
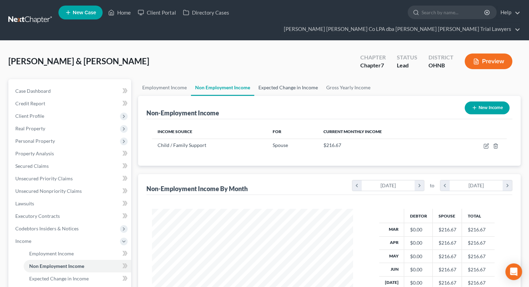
click at [285, 79] on link "Expected Change in Income" at bounding box center [288, 87] width 68 height 17
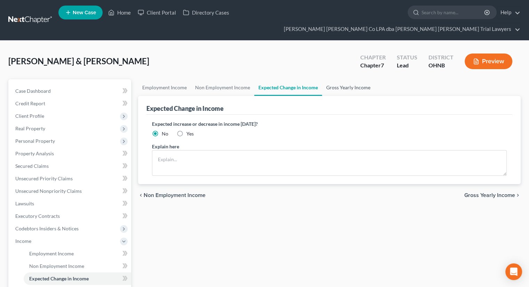
click at [342, 79] on link "Gross Yearly Income" at bounding box center [348, 87] width 53 height 17
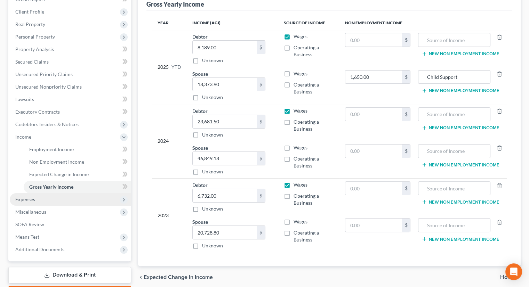
click at [43, 193] on span "Expenses" at bounding box center [70, 199] width 121 height 13
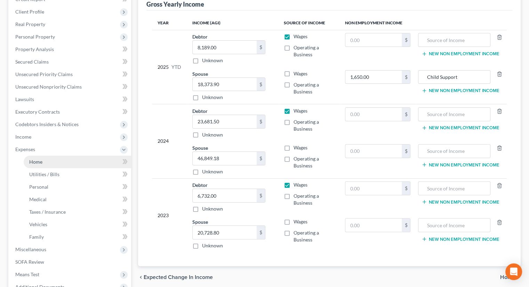
click at [45, 156] on link "Home" at bounding box center [78, 162] width 108 height 13
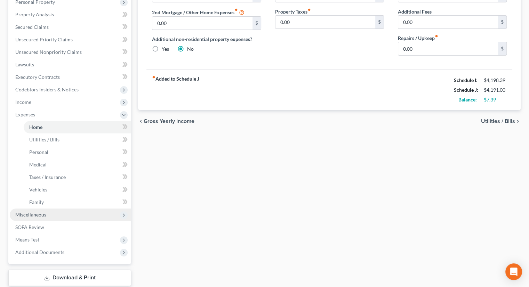
click at [46, 209] on span "Miscellaneous" at bounding box center [70, 215] width 121 height 13
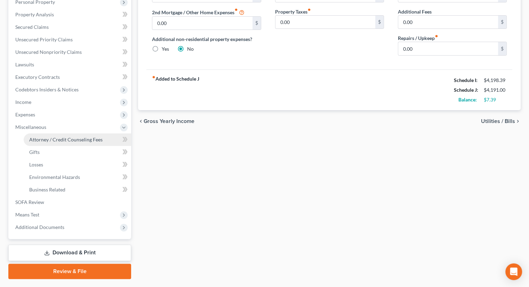
click at [72, 137] on span "Attorney / Credit Counseling Fees" at bounding box center [65, 140] width 73 height 6
select select "0"
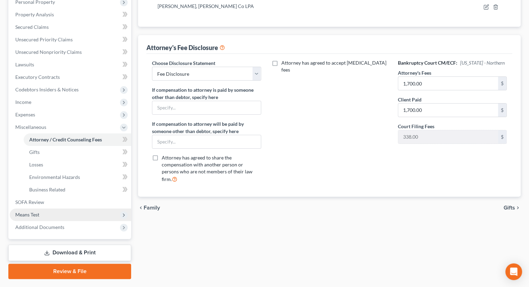
click at [51, 209] on span "Means Test" at bounding box center [70, 215] width 121 height 13
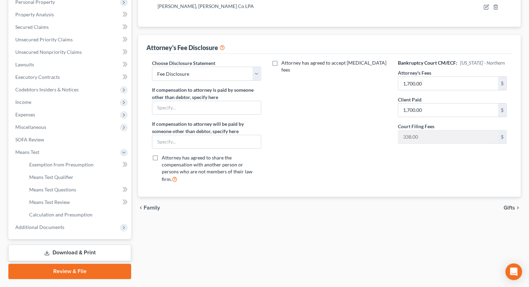
click at [54, 221] on div "Case Dashboard Payments Invoices Payments Payments Credit Report Client Profile…" at bounding box center [69, 89] width 123 height 299
click at [54, 224] on span "Additional Documents" at bounding box center [39, 227] width 49 height 6
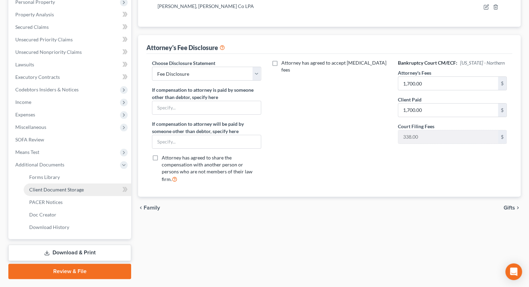
click at [65, 187] on span "Client Document Storage" at bounding box center [56, 190] width 55 height 6
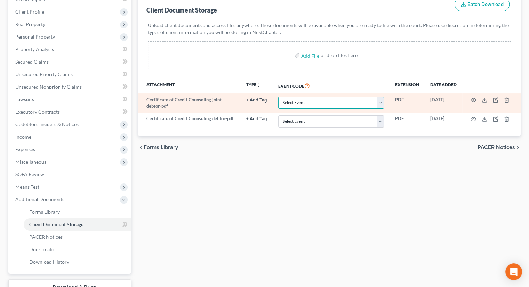
click at [308, 97] on select "Select Event 20 Largest Unsecured Creditors Amended List of Creditors (Fee) Ame…" at bounding box center [331, 103] width 106 height 12
select select "5"
click at [278, 97] on select "Select Event 20 Largest Unsecured Creditors Amended List of Creditors (Fee) Ame…" at bounding box center [331, 103] width 106 height 12
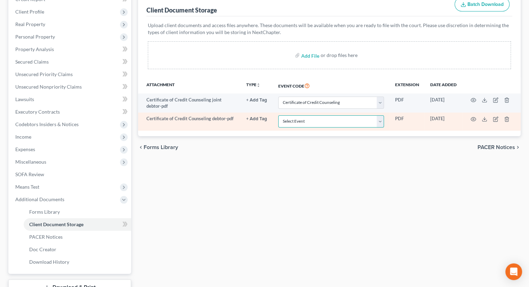
click at [313, 116] on select "Select Event 20 Largest Unsecured Creditors Amended List of Creditors (Fee) Ame…" at bounding box center [331, 122] width 106 height 12
select select "5"
click at [278, 116] on select "Select Event 20 Largest Unsecured Creditors Amended List of Creditors (Fee) Ame…" at bounding box center [331, 122] width 106 height 12
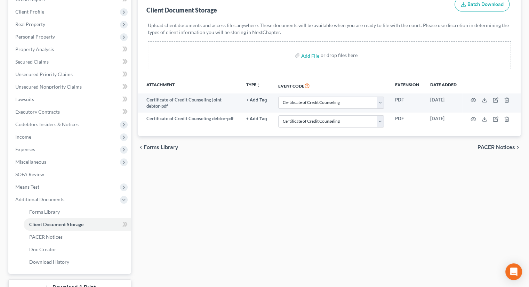
click at [290, 176] on div "Forms Library Client Document Storage PACER Notices Doc Creator Download Histor…" at bounding box center [330, 144] width 390 height 339
drag, startPoint x: 56, startPoint y: 224, endPoint x: 60, endPoint y: 223, distance: 4.4
click at [56, 234] on span "PACER Notices" at bounding box center [45, 237] width 33 height 6
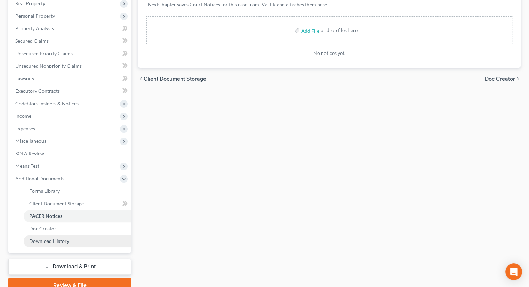
scroll to position [145, 0]
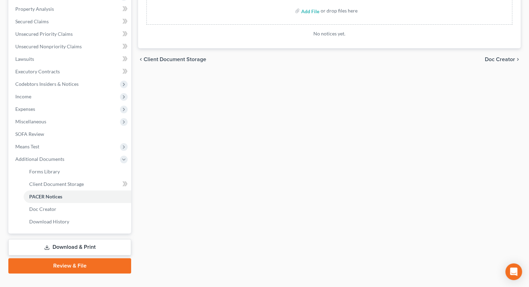
click at [73, 239] on link "Download & Print" at bounding box center [69, 247] width 123 height 16
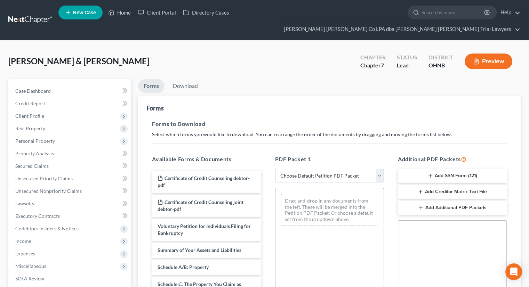
click at [288, 169] on select "Choose Default Petition PDF Packet Complete Bankruptcy Petition (all forms and …" at bounding box center [329, 176] width 109 height 14
click at [275, 169] on select "Choose Default Petition PDF Packet Complete Bankruptcy Petition (all forms and …" at bounding box center [329, 176] width 109 height 14
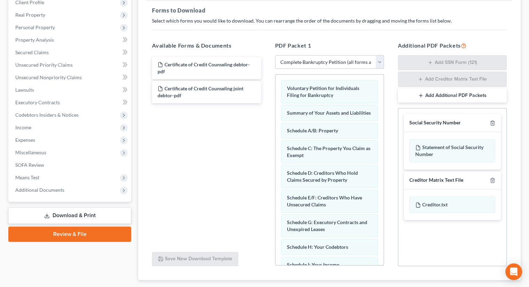
scroll to position [73, 0]
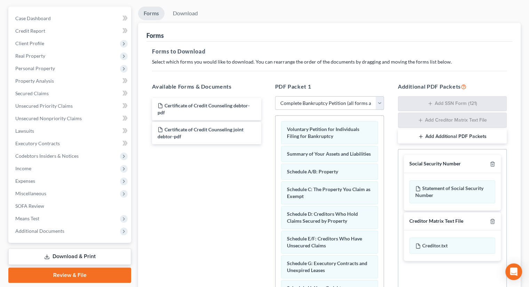
click at [317, 82] on div "PDF Packet 1 Choose Default Petition PDF Packet Complete Bankruptcy Petition (a…" at bounding box center [329, 195] width 123 height 237
click at [317, 96] on select "Choose Default Petition PDF Packet Complete Bankruptcy Petition (all forms and …" at bounding box center [329, 103] width 109 height 14
click at [224, 165] on div "Certificate of Credit Counseling debtor-pdf Certificate of Credit Counseling jo…" at bounding box center [206, 191] width 120 height 191
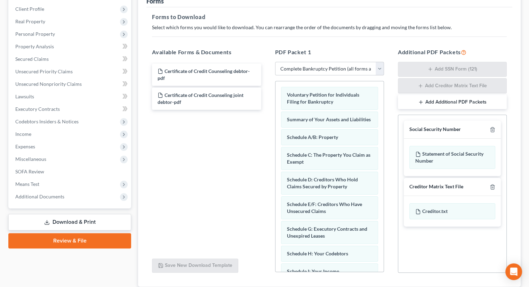
scroll to position [108, 0]
click at [46, 223] on icon at bounding box center [47, 223] width 4 height 1
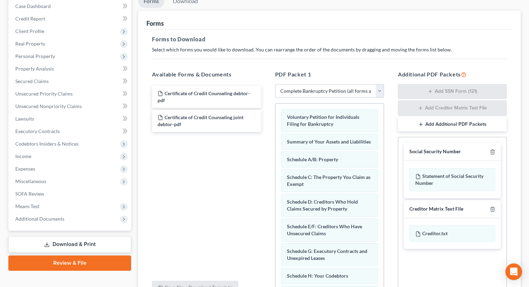
scroll to position [38, 0]
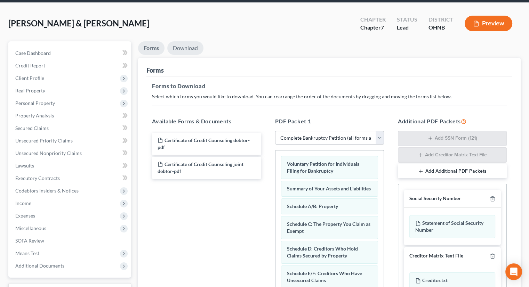
click at [182, 41] on link "Download" at bounding box center [185, 48] width 36 height 14
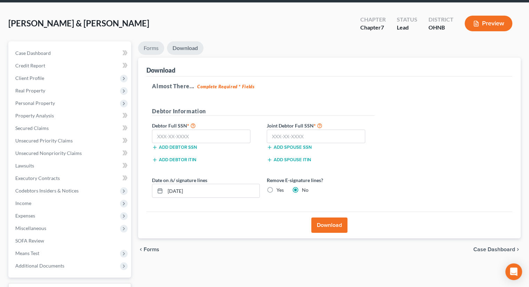
click at [159, 41] on link "Forms" at bounding box center [151, 48] width 26 height 14
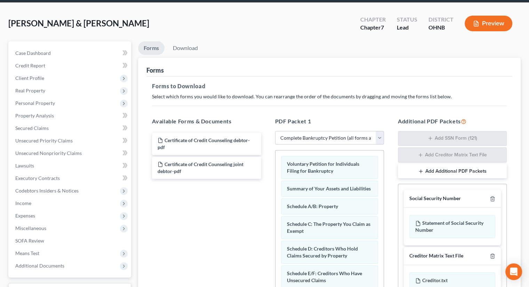
click at [295, 131] on select "Choose Default Petition PDF Packet Complete Bankruptcy Petition (all forms and …" at bounding box center [329, 138] width 109 height 14
select select "3"
click at [275, 131] on select "Choose Default Petition PDF Packet Complete Bankruptcy Petition (all forms and …" at bounding box center [329, 138] width 109 height 14
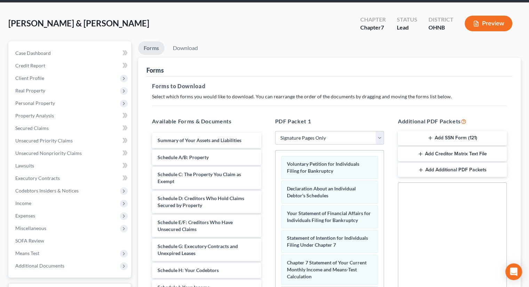
click at [437, 147] on button "Add Creditor Matrix Text File" at bounding box center [452, 154] width 109 height 15
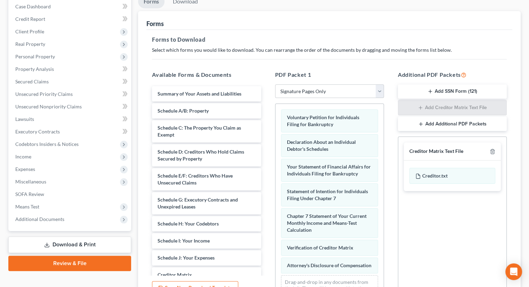
scroll to position [142, 0]
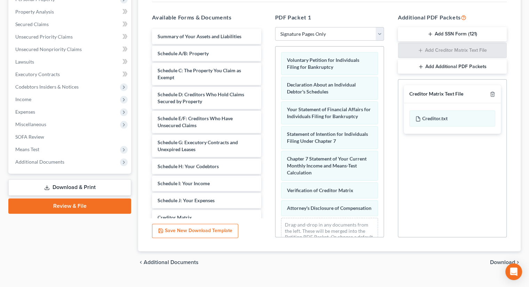
click at [499, 260] on span "Download" at bounding box center [502, 263] width 25 height 6
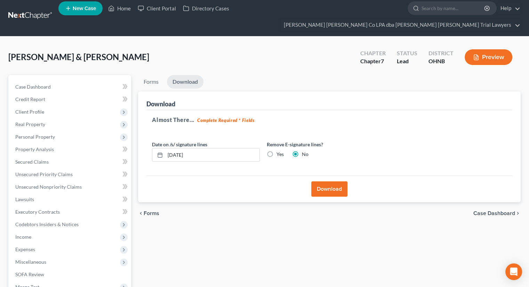
scroll to position [0, 0]
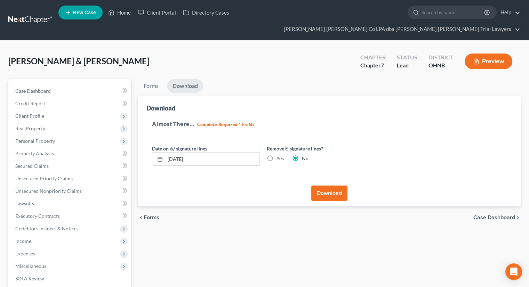
click at [334, 186] on button "Download" at bounding box center [329, 193] width 36 height 15
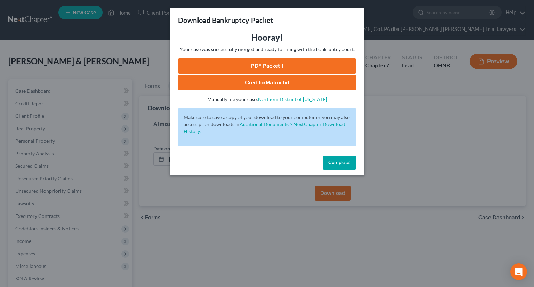
click at [271, 68] on link "PDF Packet 1" at bounding box center [267, 65] width 178 height 15
drag, startPoint x: 347, startPoint y: 165, endPoint x: 343, endPoint y: 165, distance: 4.2
click at [347, 165] on span "Complete!" at bounding box center [339, 163] width 22 height 6
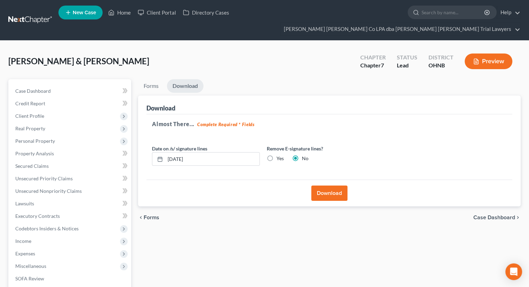
click at [336, 186] on button "Download" at bounding box center [329, 193] width 36 height 15
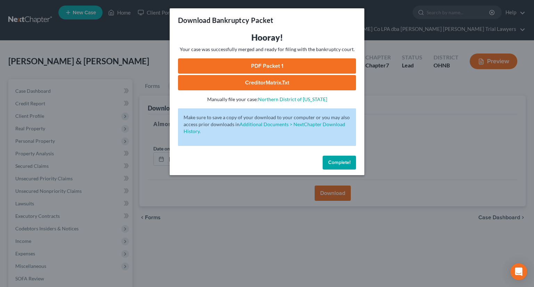
click at [256, 81] on link "CreditorMatrix.txt" at bounding box center [267, 82] width 178 height 15
drag, startPoint x: 342, startPoint y: 165, endPoint x: 249, endPoint y: 139, distance: 97.3
click at [342, 165] on span "Complete!" at bounding box center [339, 163] width 22 height 6
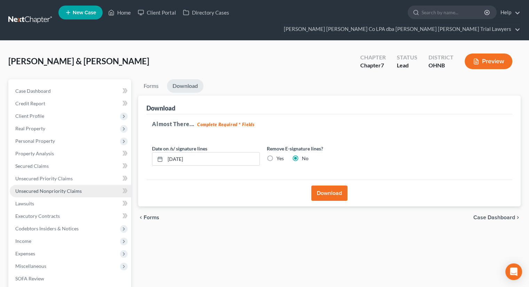
click at [57, 188] on span "Unsecured Nonpriority Claims" at bounding box center [48, 191] width 66 height 6
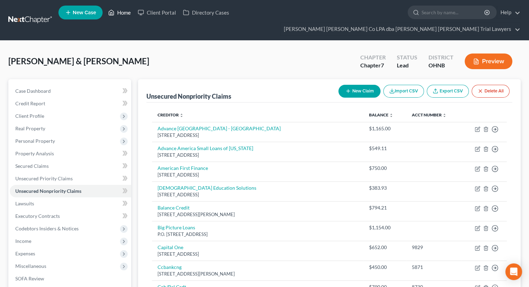
drag, startPoint x: 119, startPoint y: 12, endPoint x: 119, endPoint y: 20, distance: 7.7
click at [119, 13] on link "Home" at bounding box center [120, 12] width 30 height 13
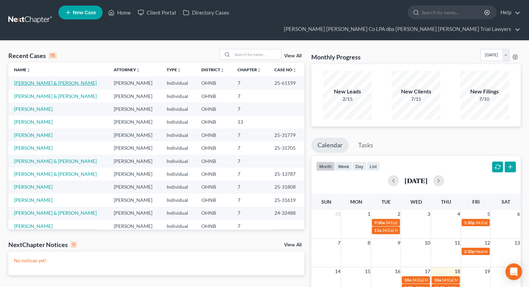
click at [45, 80] on link "[PERSON_NAME] & [PERSON_NAME]" at bounding box center [55, 83] width 83 height 6
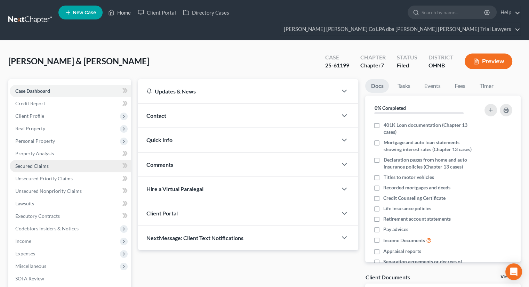
click at [33, 163] on span "Secured Claims" at bounding box center [31, 166] width 33 height 6
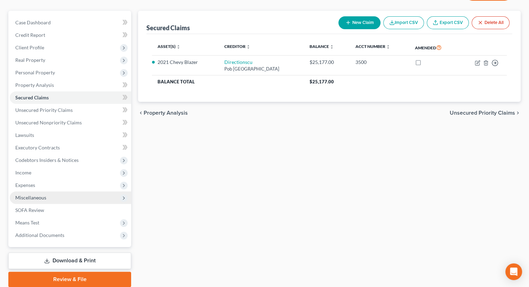
scroll to position [70, 0]
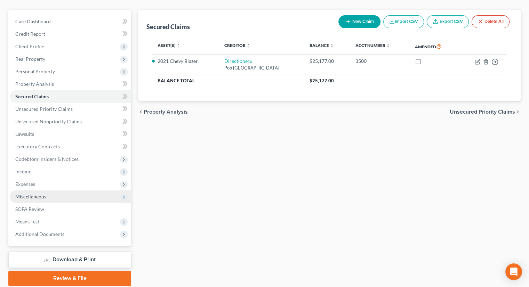
click at [46, 194] on span "Miscellaneous" at bounding box center [30, 197] width 31 height 6
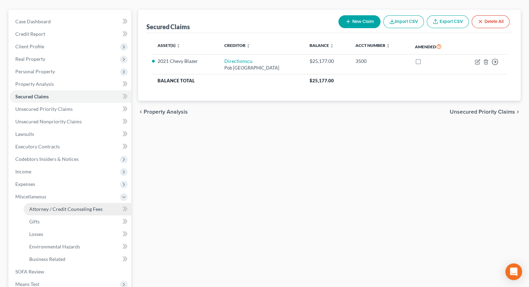
click at [49, 206] on span "Attorney / Credit Counseling Fees" at bounding box center [65, 209] width 73 height 6
select select "0"
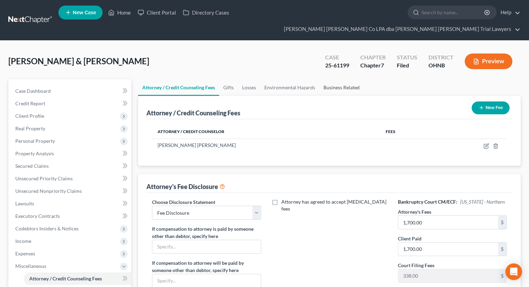
click at [334, 79] on link "Business Related" at bounding box center [341, 87] width 45 height 17
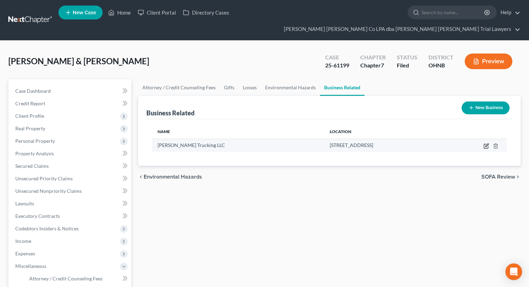
click at [485, 143] on icon "button" at bounding box center [487, 146] width 6 height 6
select select "member"
select select "36"
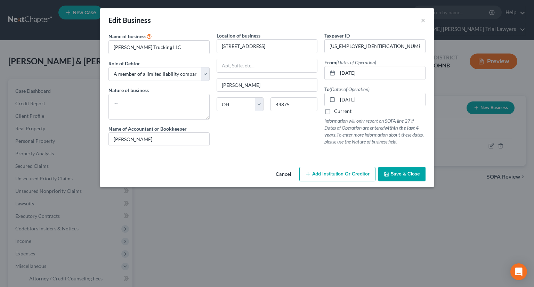
click at [399, 175] on span "Save & Close" at bounding box center [405, 174] width 29 height 6
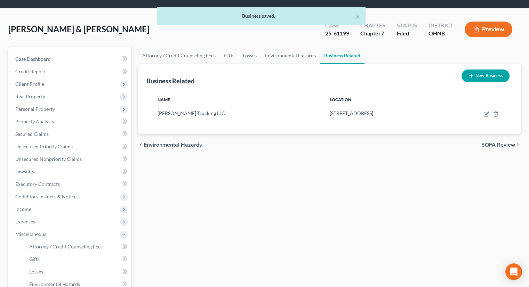
scroll to position [70, 0]
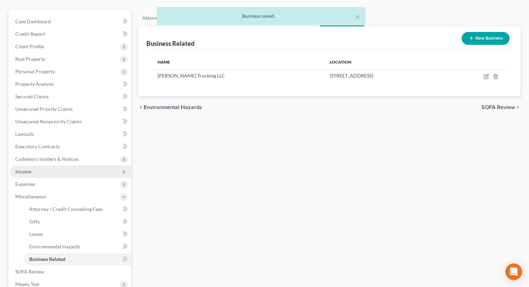
click at [54, 166] on span "Income" at bounding box center [70, 172] width 121 height 13
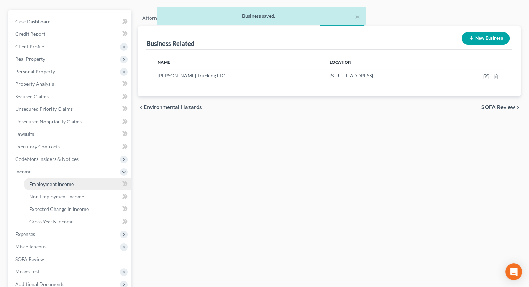
click at [54, 181] on span "Employment Income" at bounding box center [51, 184] width 45 height 6
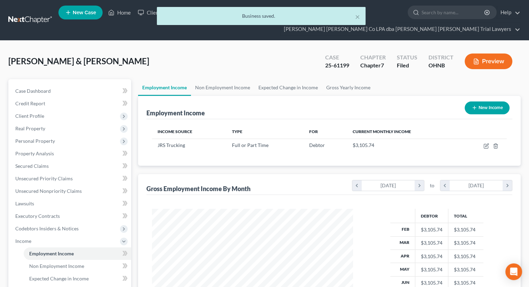
scroll to position [124, 215]
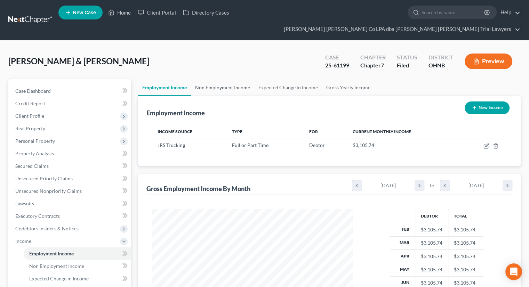
click at [227, 79] on link "Non Employment Income" at bounding box center [222, 87] width 63 height 17
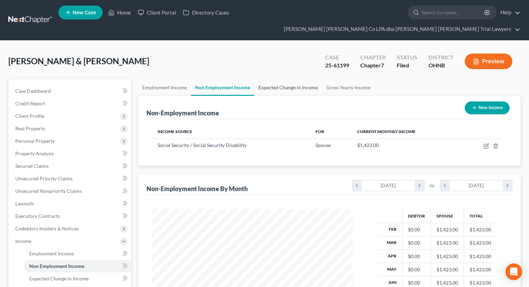
scroll to position [124, 215]
click at [270, 79] on link "Expected Change in Income" at bounding box center [288, 87] width 68 height 17
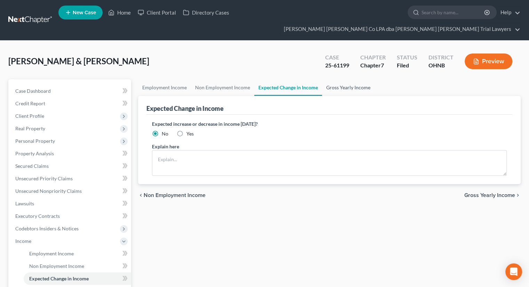
click at [349, 79] on link "Gross Yearly Income" at bounding box center [348, 87] width 53 height 17
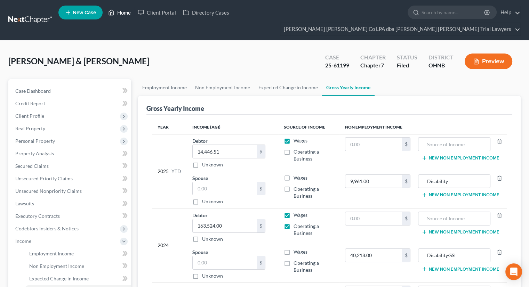
click at [128, 13] on link "Home" at bounding box center [120, 12] width 30 height 13
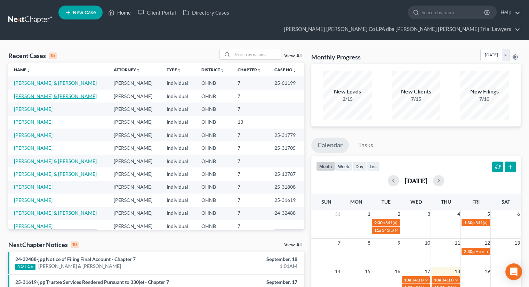
click at [35, 93] on link "[PERSON_NAME] & [PERSON_NAME]" at bounding box center [55, 96] width 83 height 6
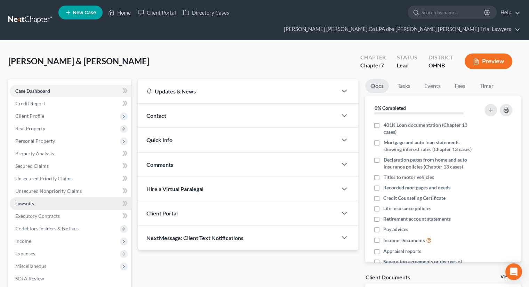
click at [37, 198] on link "Lawsuits" at bounding box center [70, 204] width 121 height 13
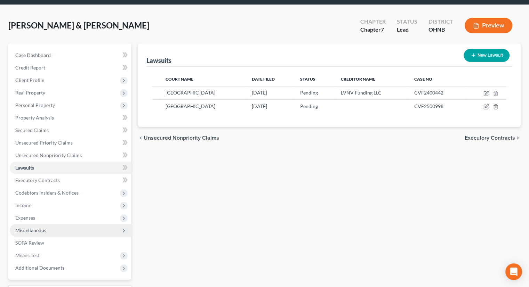
scroll to position [70, 0]
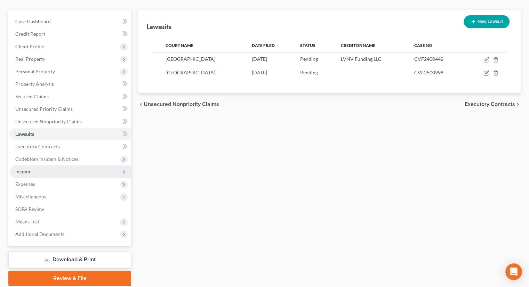
click at [32, 166] on span "Income" at bounding box center [70, 172] width 121 height 13
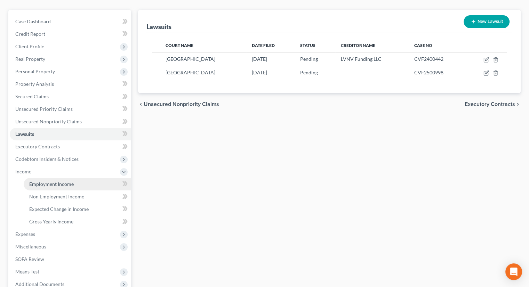
click at [42, 178] on link "Employment Income" at bounding box center [78, 184] width 108 height 13
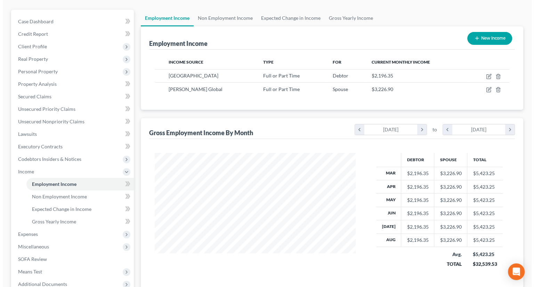
scroll to position [35, 0]
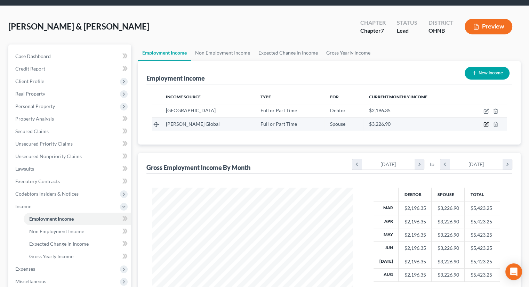
click at [486, 122] on icon "button" at bounding box center [487, 125] width 6 height 6
select select "0"
select select "36"
select select "2"
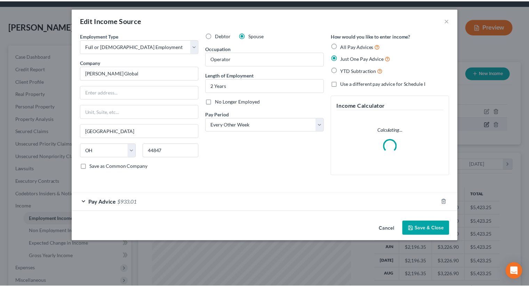
scroll to position [124, 217]
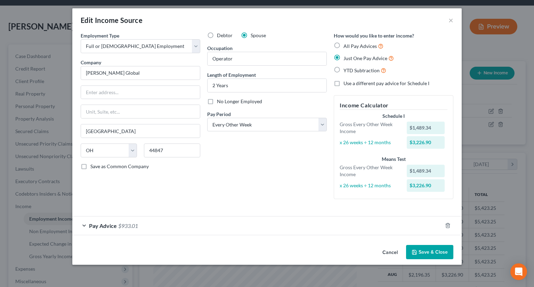
click at [425, 252] on button "Save & Close" at bounding box center [429, 252] width 47 height 15
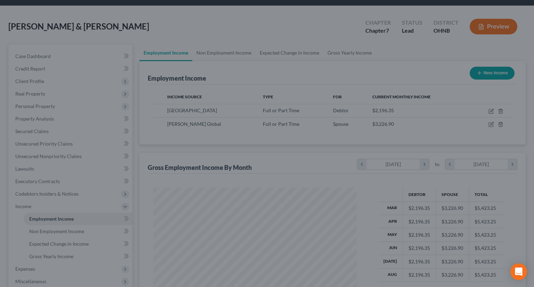
scroll to position [347840, 347749]
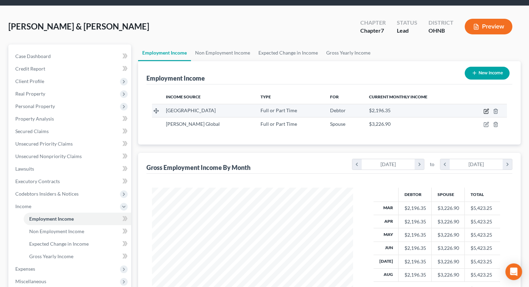
click at [486, 109] on icon "button" at bounding box center [487, 112] width 6 height 6
select select "0"
select select "36"
select select "2"
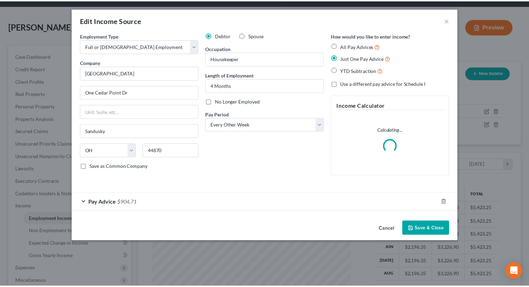
scroll to position [124, 217]
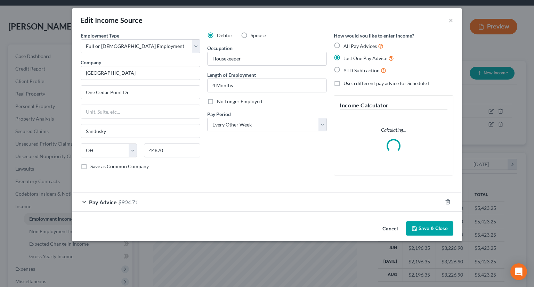
drag, startPoint x: 437, startPoint y: 233, endPoint x: 282, endPoint y: 227, distance: 155.6
click at [437, 233] on button "Save & Close" at bounding box center [429, 229] width 47 height 15
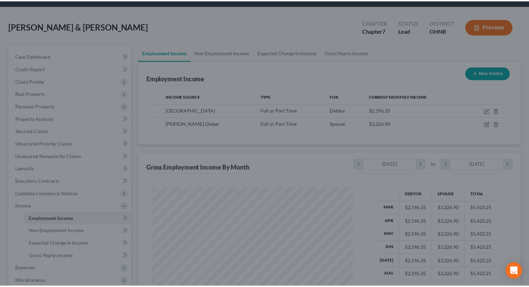
scroll to position [347840, 347749]
